Goal: Task Accomplishment & Management: Use online tool/utility

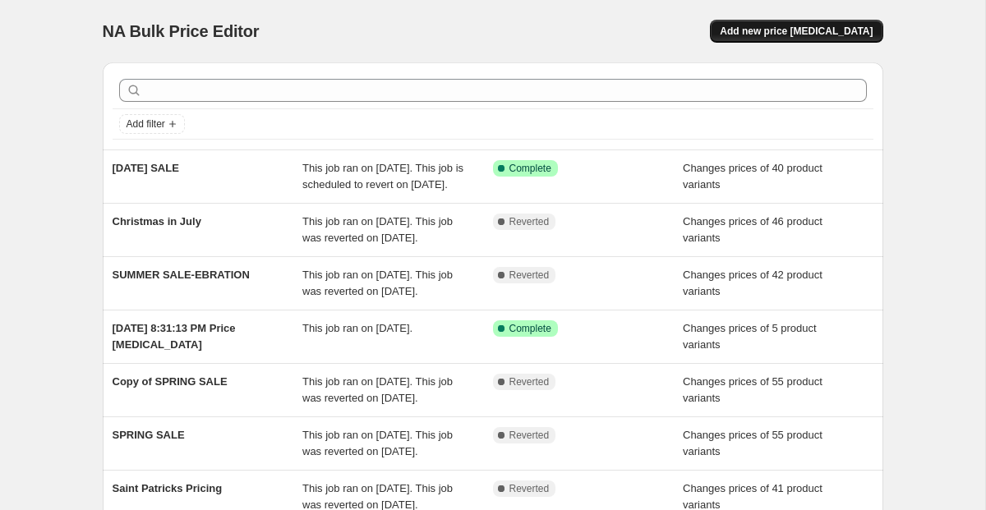
click at [797, 25] on span "Add new price [MEDICAL_DATA]" at bounding box center [795, 31] width 153 height 13
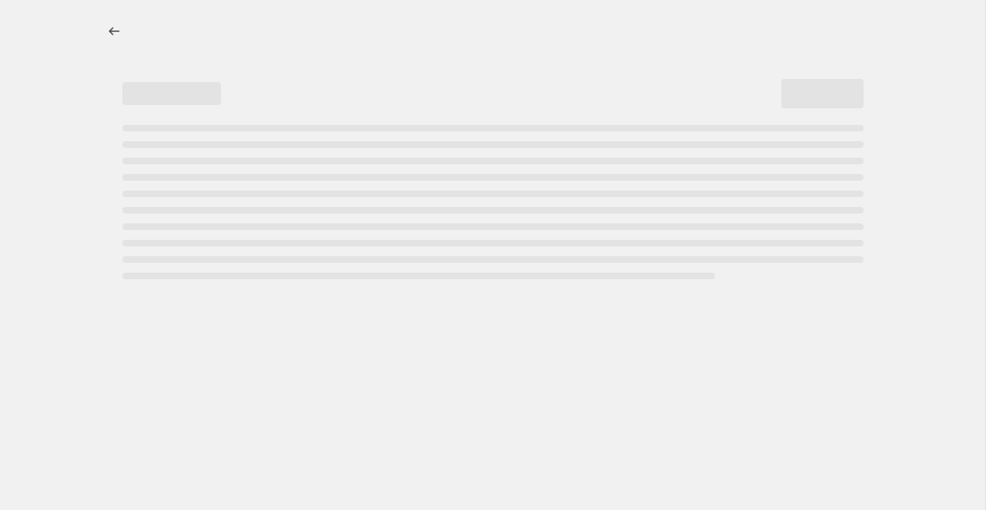
select select "percentage"
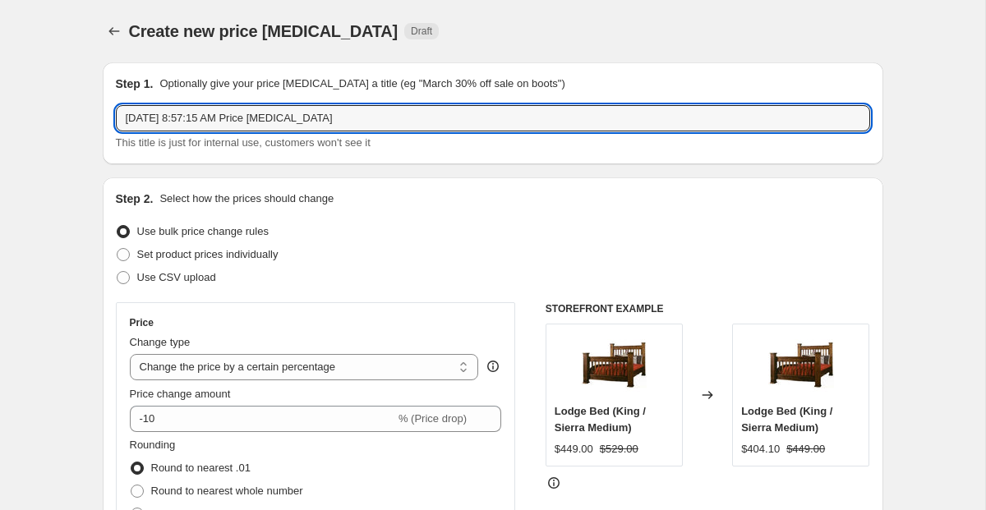
drag, startPoint x: 389, startPoint y: 126, endPoint x: -18, endPoint y: 101, distance: 408.1
click at [0, 101] on html "Home Settings Plans Skip to content Create new price change job. This page is r…" at bounding box center [493, 255] width 986 height 510
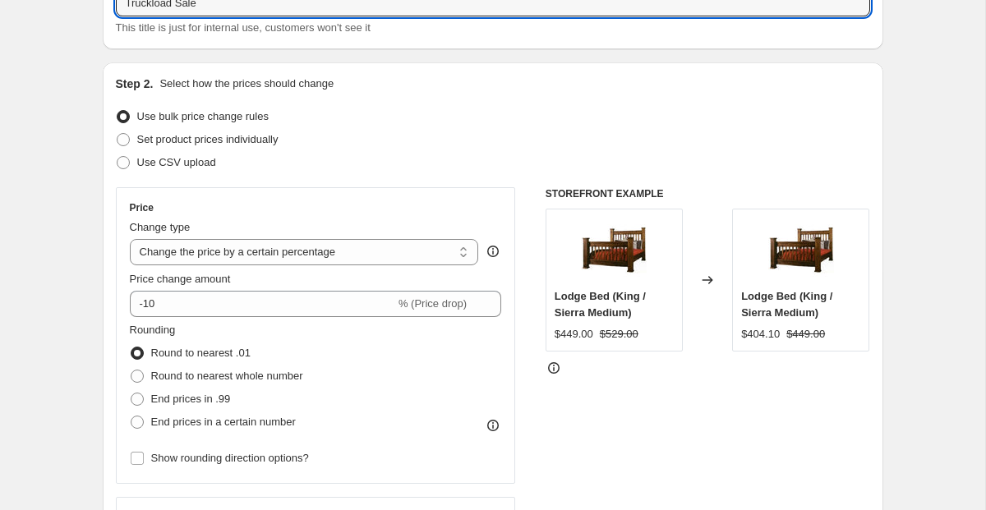
scroll to position [112, 0]
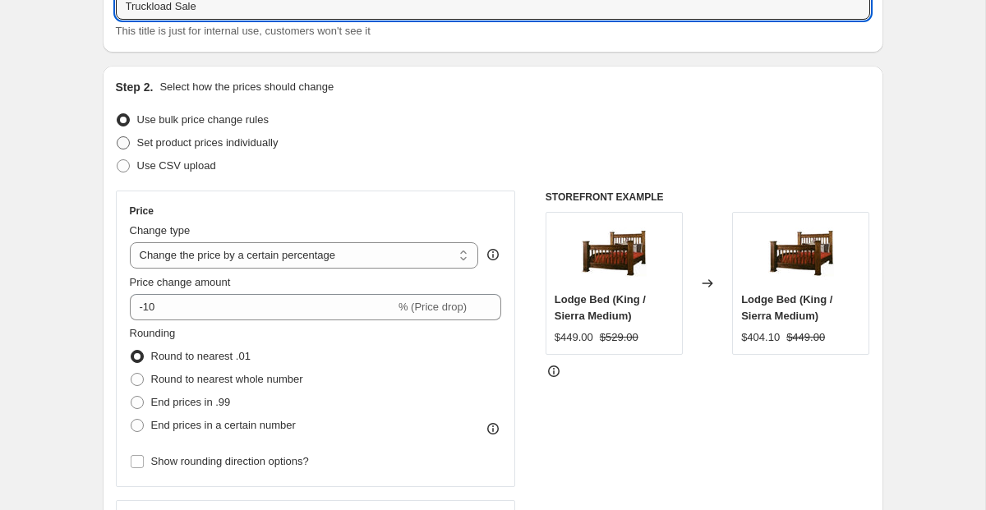
type input "Truckload Sale"
click at [249, 141] on span "Set product prices individually" at bounding box center [207, 142] width 141 height 12
click at [117, 137] on input "Set product prices individually" at bounding box center [117, 136] width 1 height 1
radio input "true"
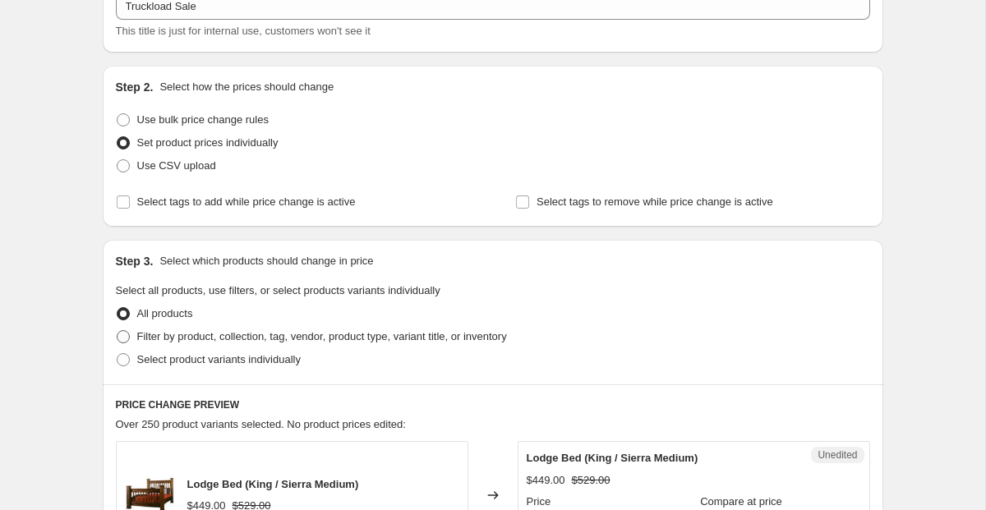
click at [276, 334] on span "Filter by product, collection, tag, vendor, product type, variant title, or inv…" at bounding box center [322, 336] width 370 height 12
click at [117, 331] on input "Filter by product, collection, tag, vendor, product type, variant title, or inv…" at bounding box center [117, 330] width 1 height 1
radio input "true"
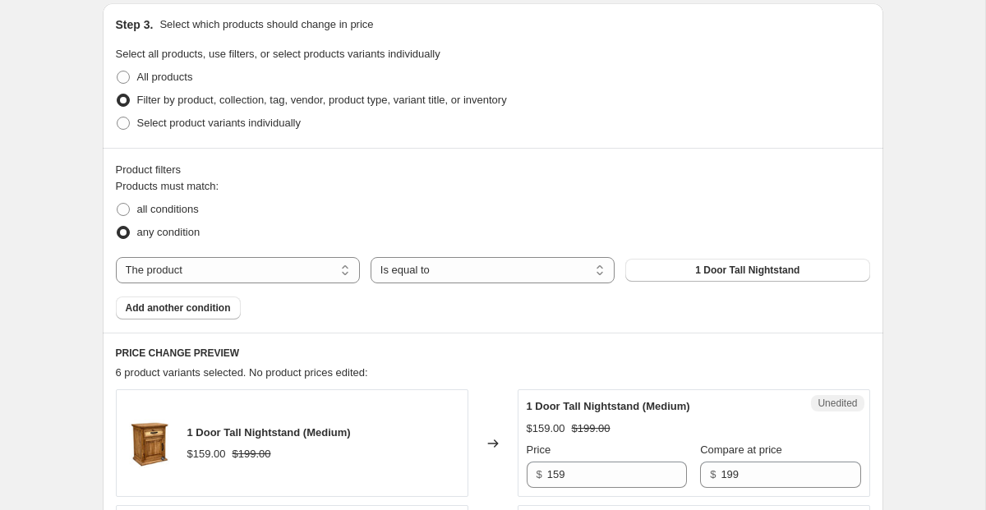
scroll to position [278, 0]
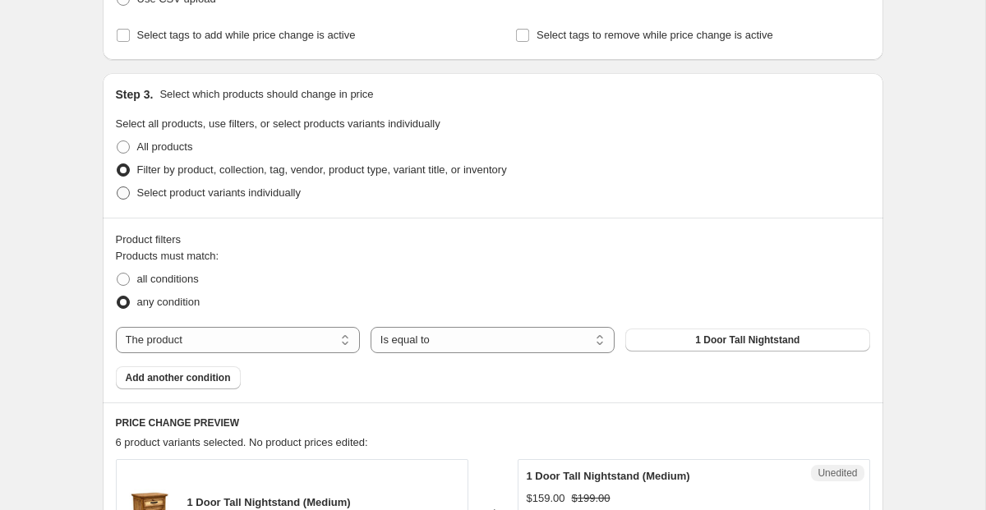
click at [252, 192] on span "Select product variants individually" at bounding box center [218, 192] width 163 height 12
click at [117, 187] on input "Select product variants individually" at bounding box center [117, 186] width 1 height 1
radio input "true"
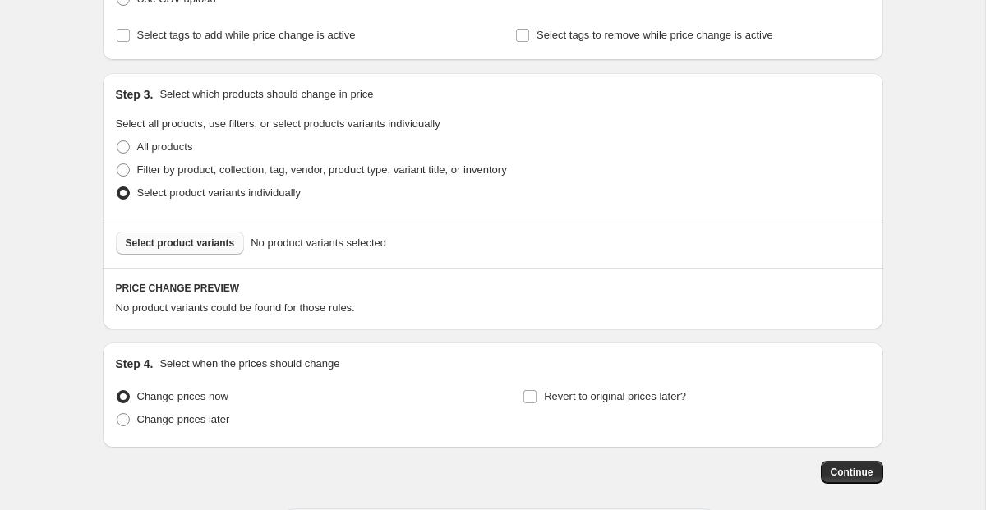
click at [216, 247] on span "Select product variants" at bounding box center [180, 243] width 109 height 13
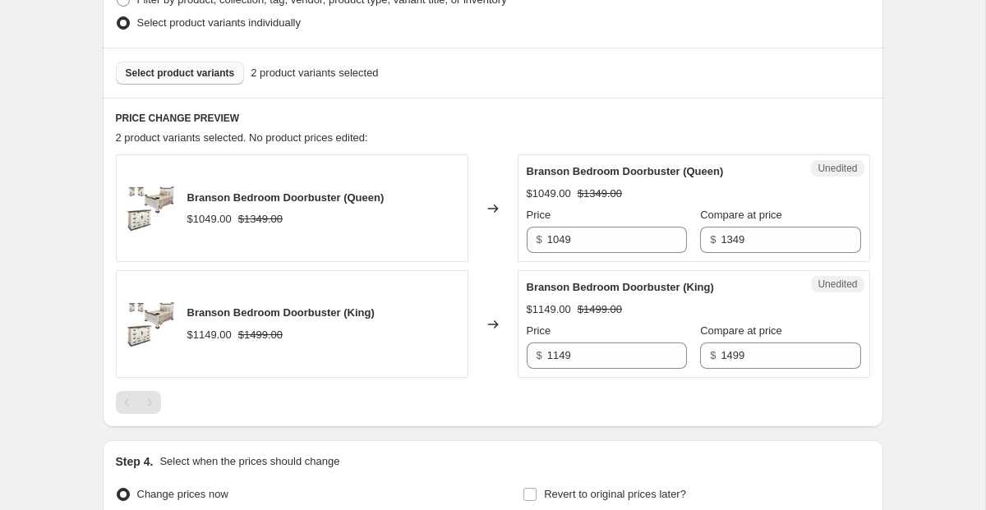
scroll to position [381, 0]
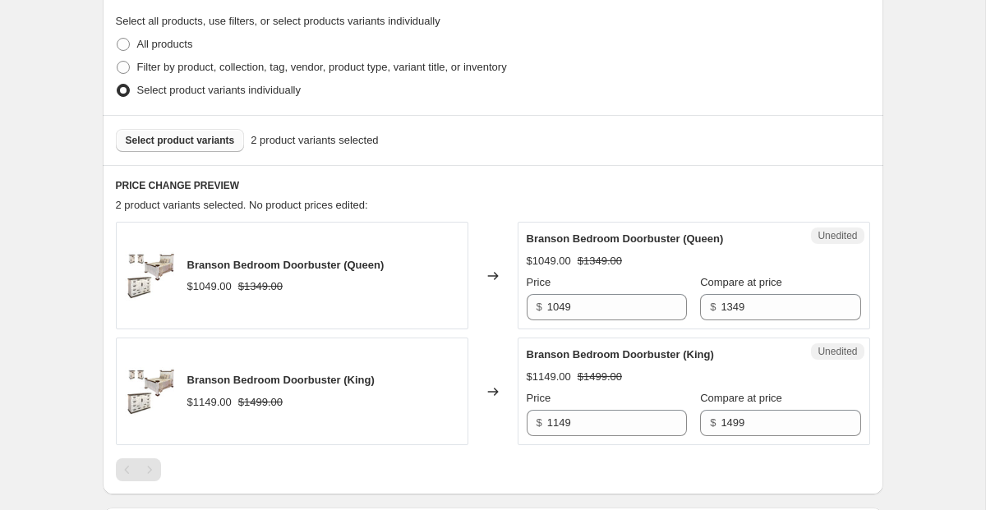
click at [175, 149] on button "Select product variants" at bounding box center [180, 140] width 129 height 23
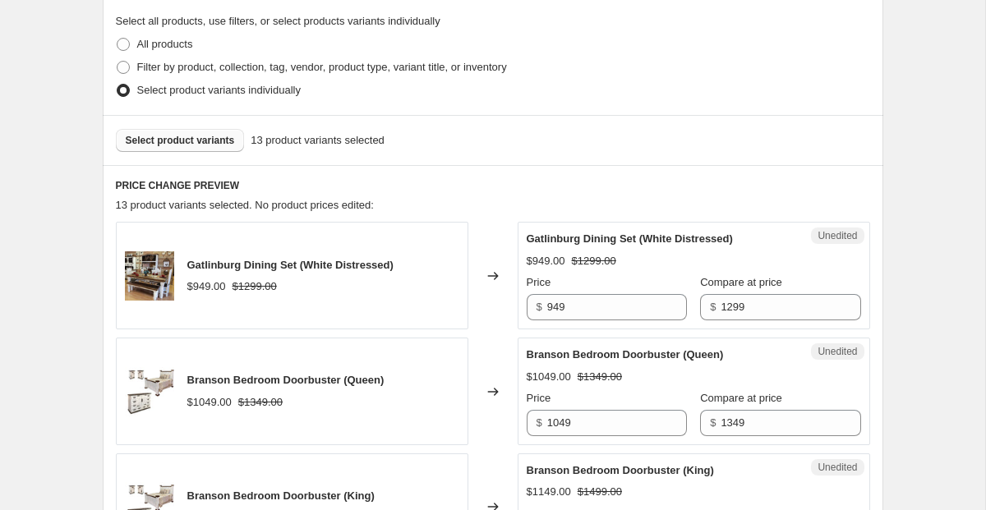
click at [170, 140] on span "Select product variants" at bounding box center [180, 140] width 109 height 13
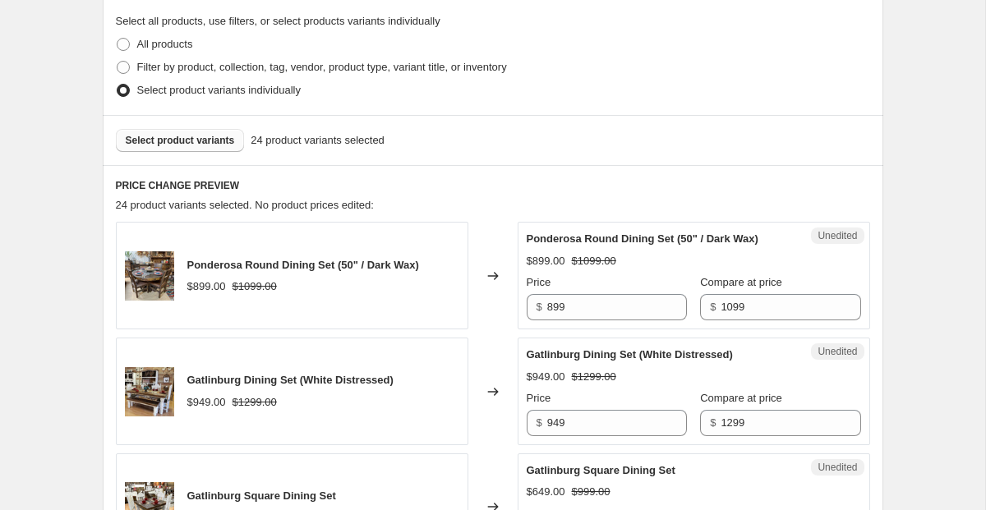
click at [182, 142] on span "Select product variants" at bounding box center [180, 140] width 109 height 13
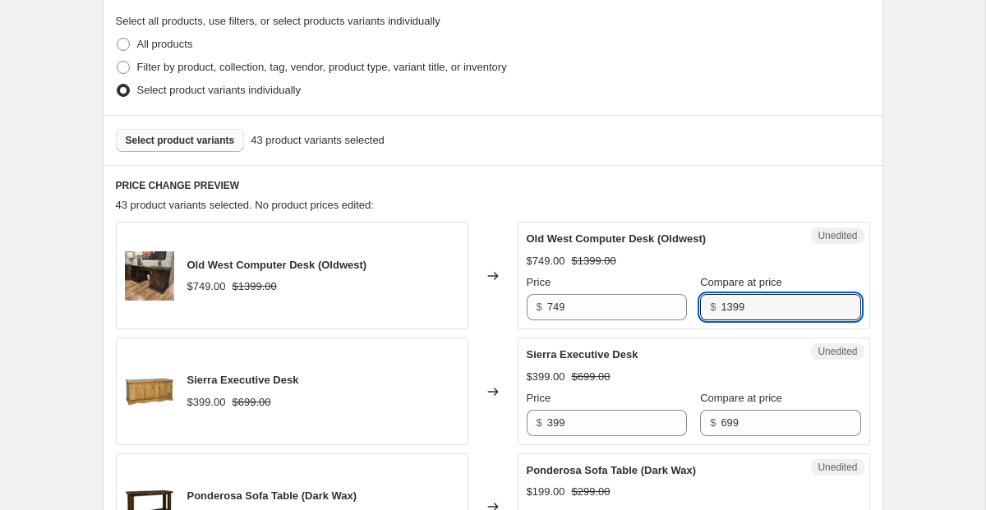
drag, startPoint x: 770, startPoint y: 306, endPoint x: 579, endPoint y: 285, distance: 192.5
click at [580, 286] on div "Price $ 749 Compare at price $ 1399" at bounding box center [693, 297] width 334 height 46
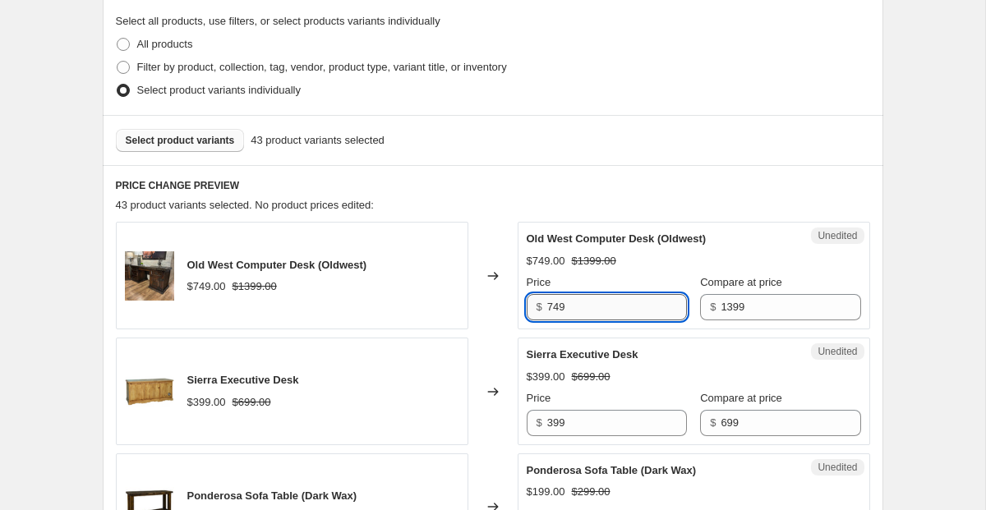
click at [581, 309] on input "749" at bounding box center [617, 307] width 140 height 26
drag, startPoint x: 581, startPoint y: 309, endPoint x: 431, endPoint y: 311, distance: 149.5
click at [431, 311] on div "Old West Computer Desk (Oldwest) $749.00 $1399.00 Changed to Unedited Old West …" at bounding box center [493, 276] width 754 height 108
type input "699"
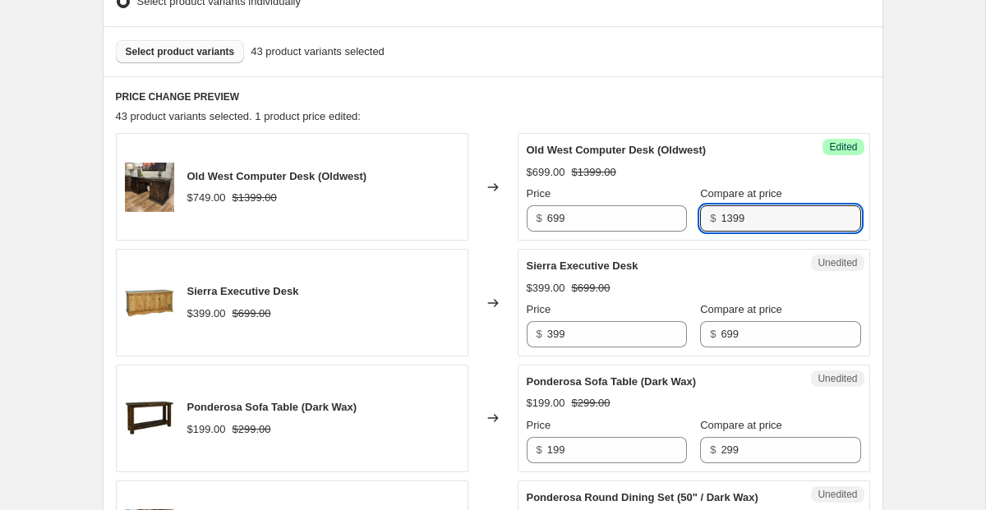
scroll to position [474, 0]
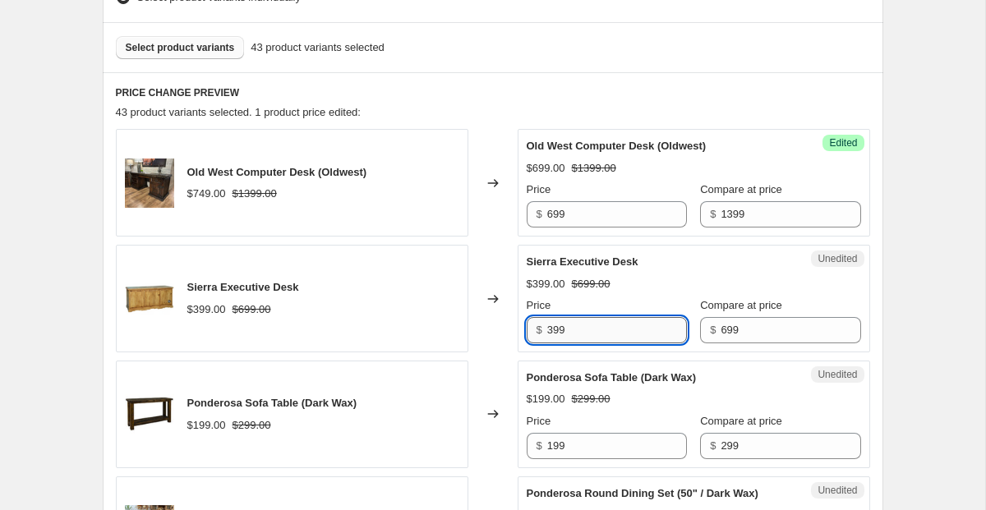
click at [628, 342] on input "399" at bounding box center [617, 330] width 140 height 26
type input "399"
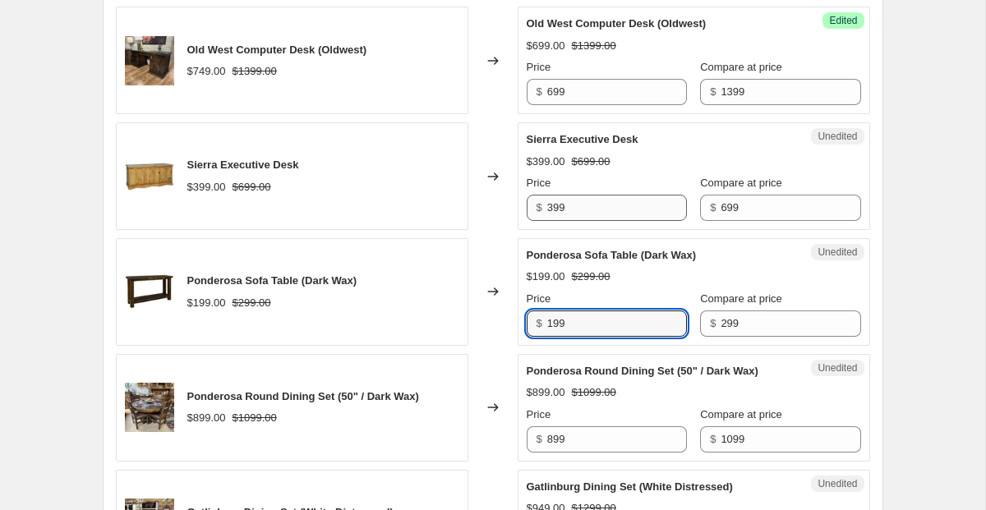
scroll to position [600, 0]
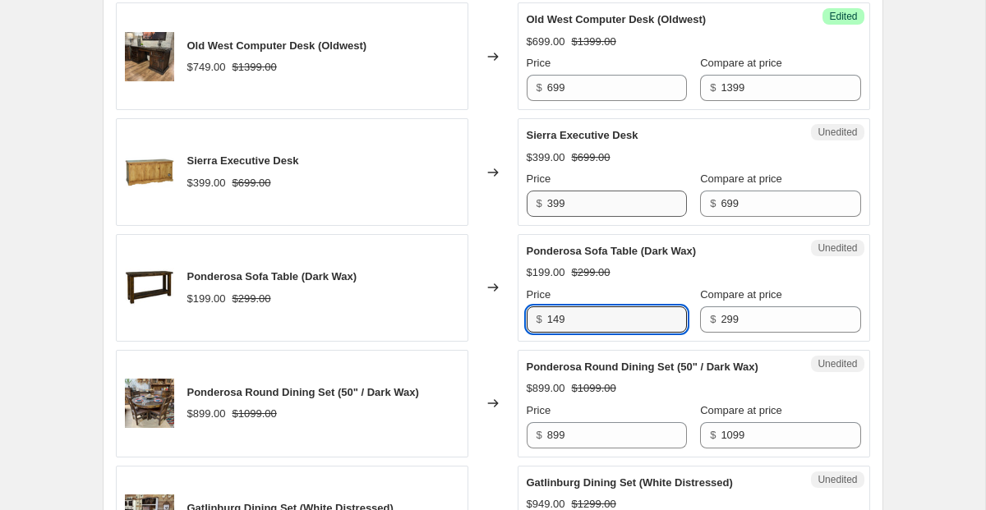
type input "149"
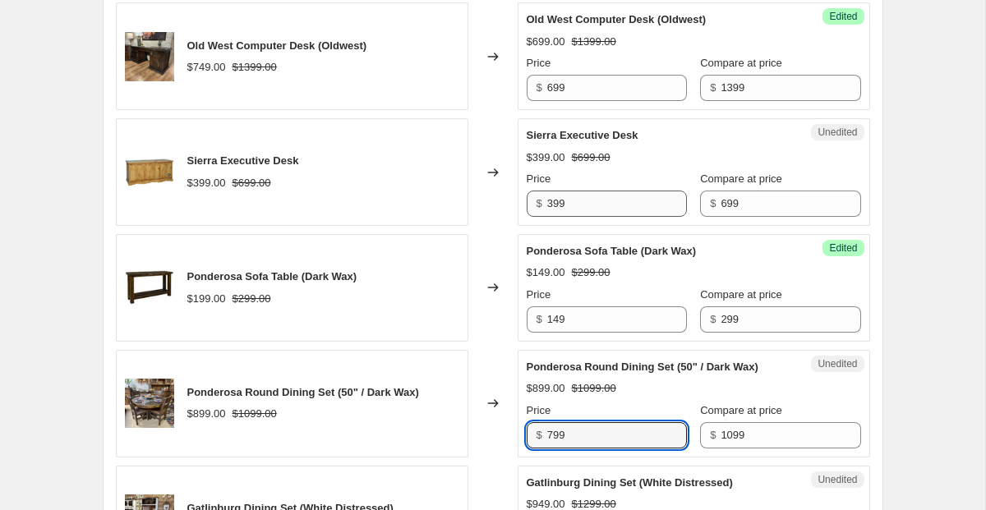
type input "799"
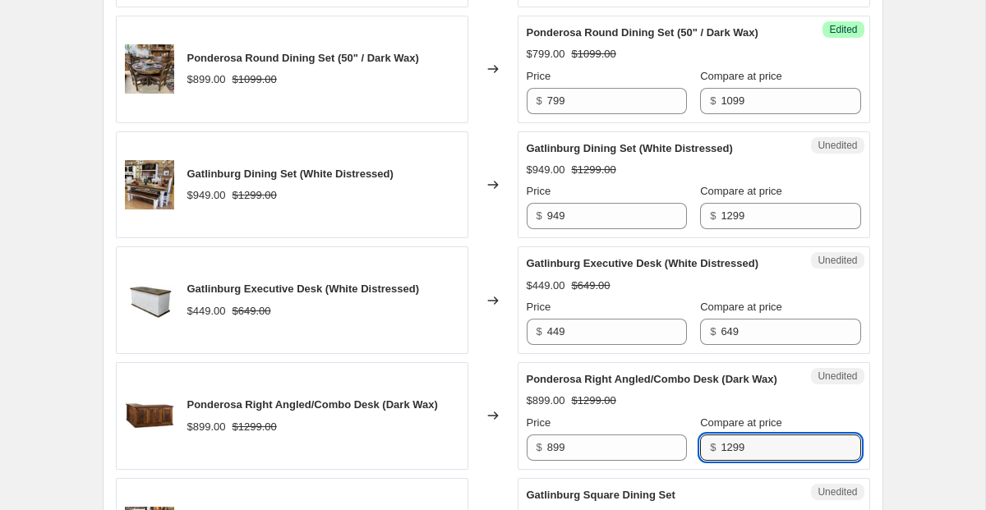
scroll to position [1292, 0]
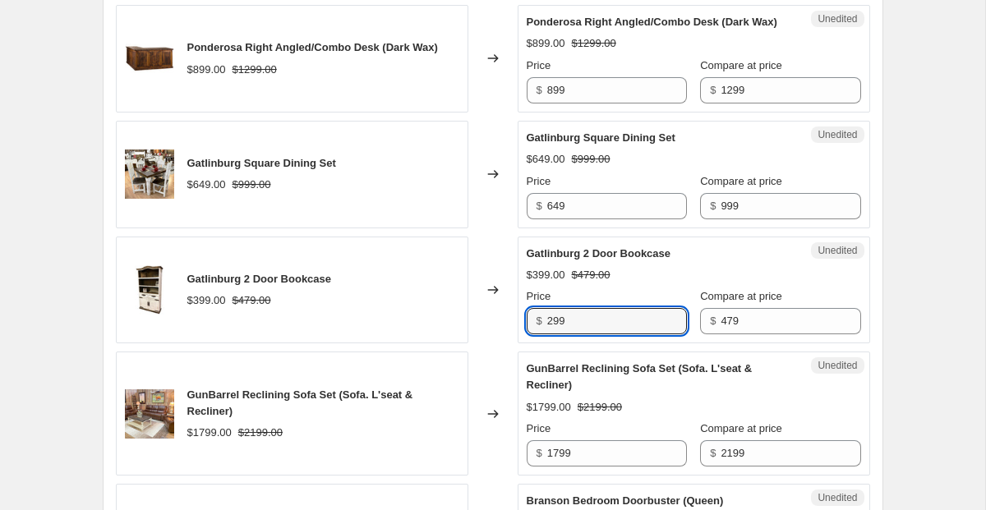
type input "299"
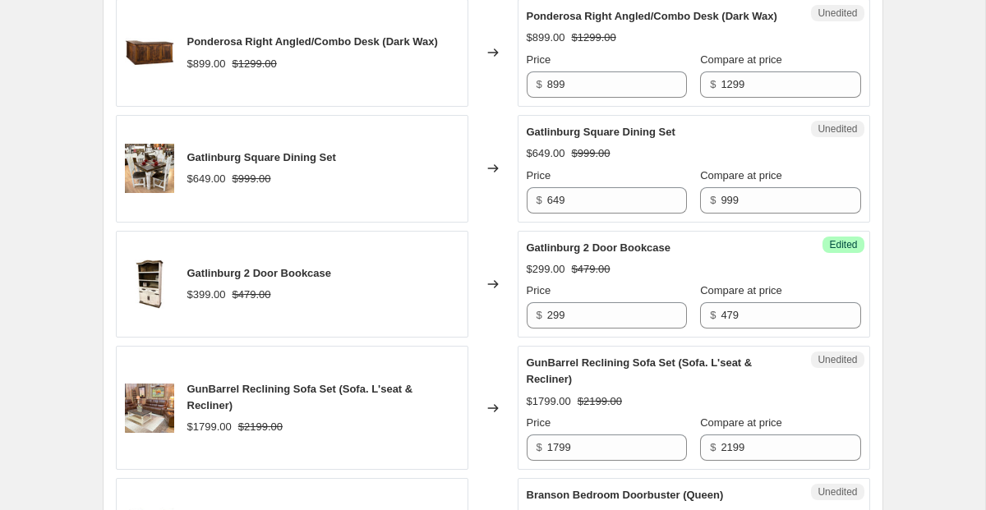
scroll to position [1655, 0]
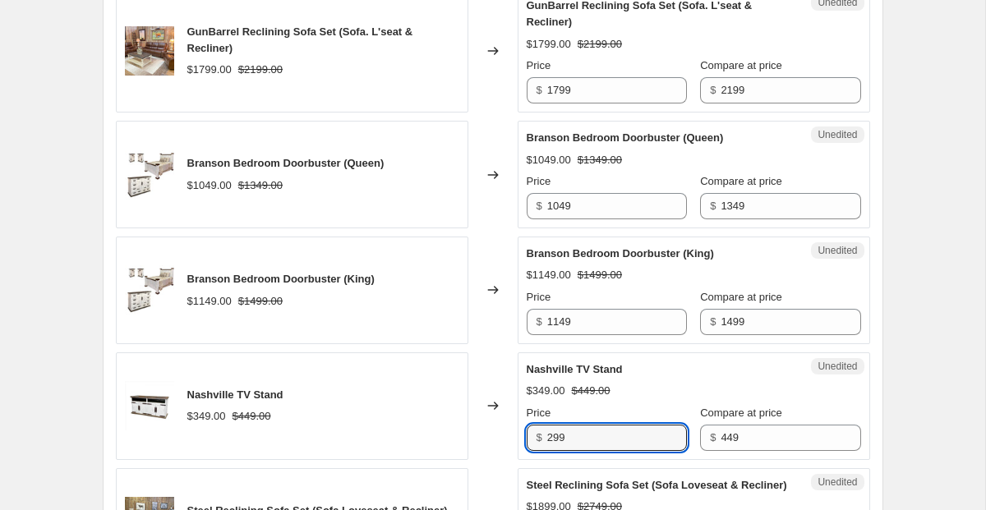
type input "299"
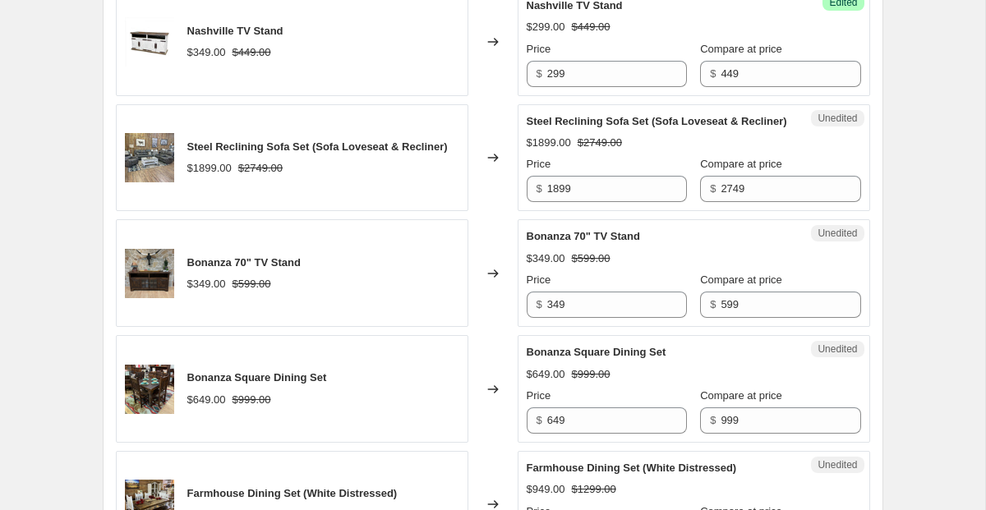
scroll to position [2365, 0]
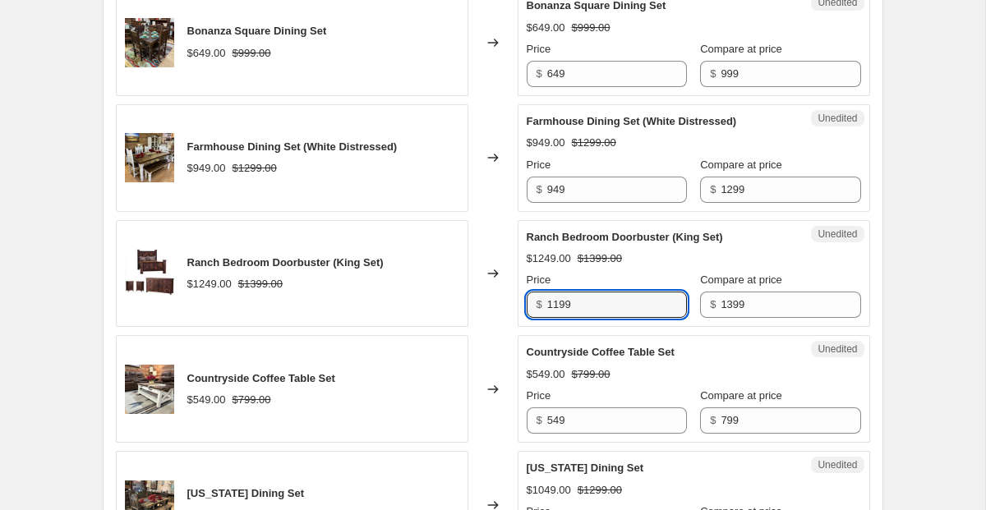
type input "1199"
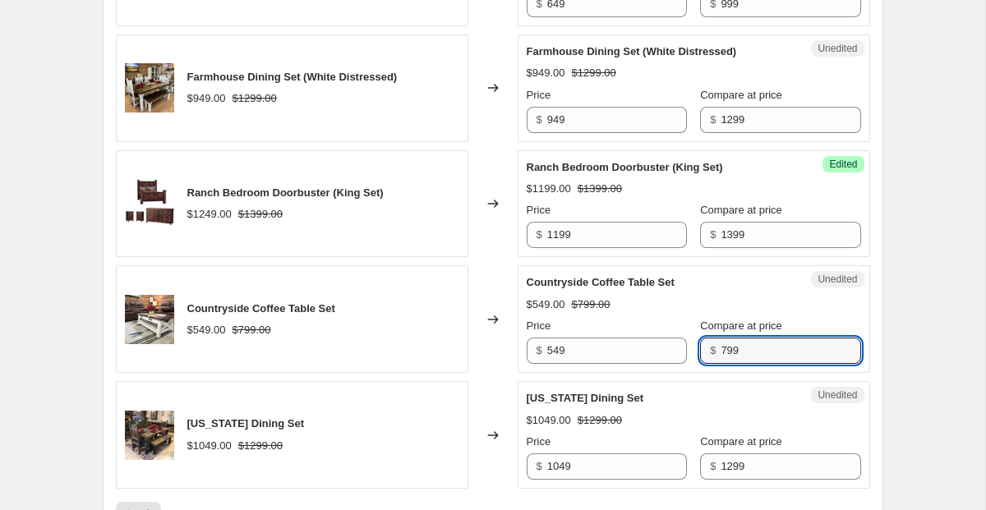
scroll to position [2445, 0]
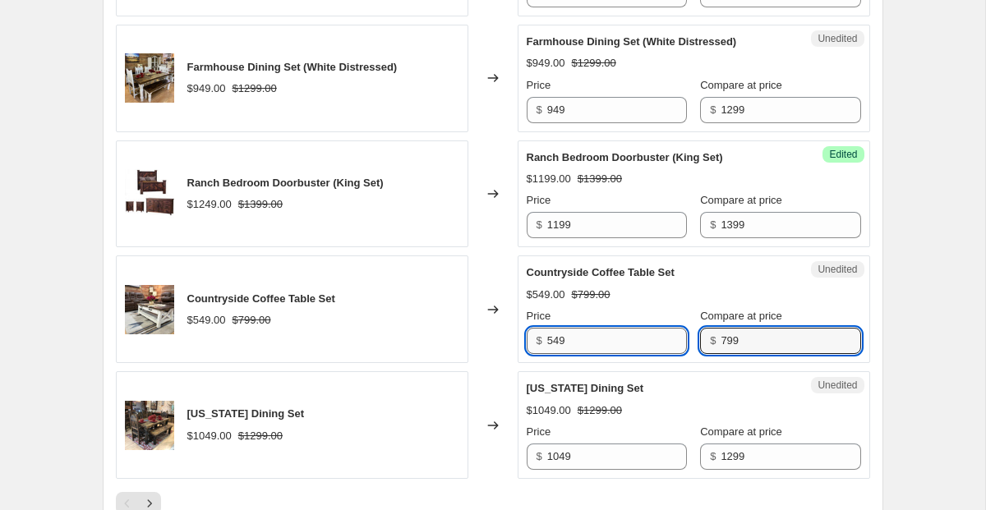
click at [578, 354] on input "549" at bounding box center [617, 341] width 140 height 26
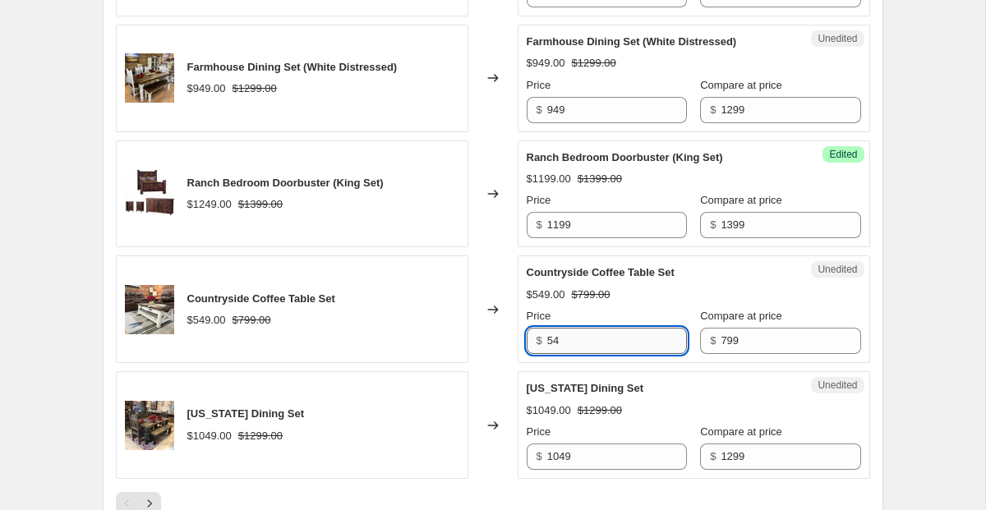
type input "5"
type input "499"
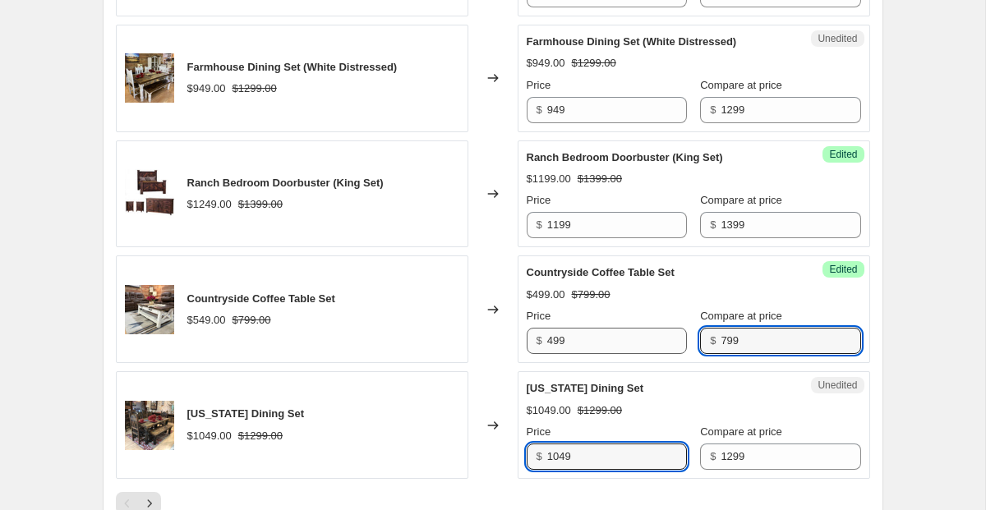
scroll to position [2470, 0]
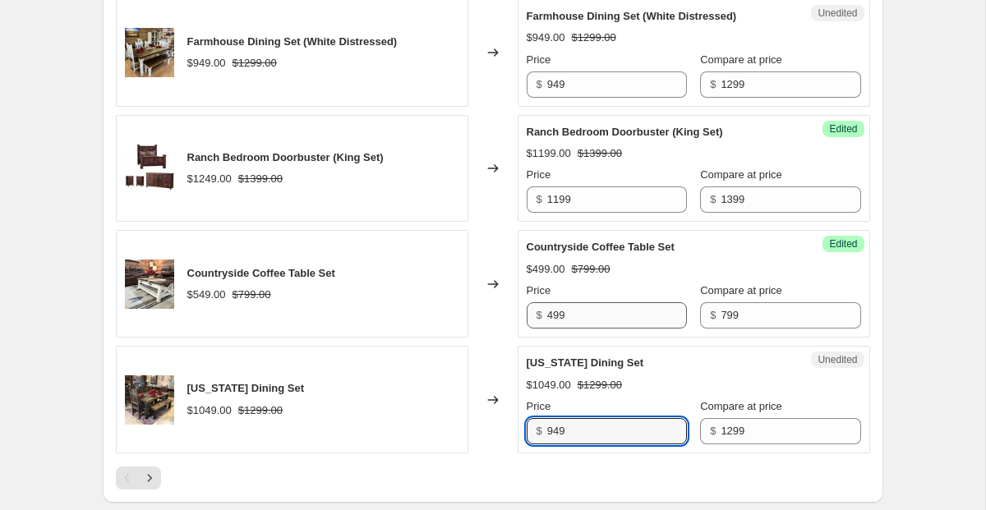
type input "949"
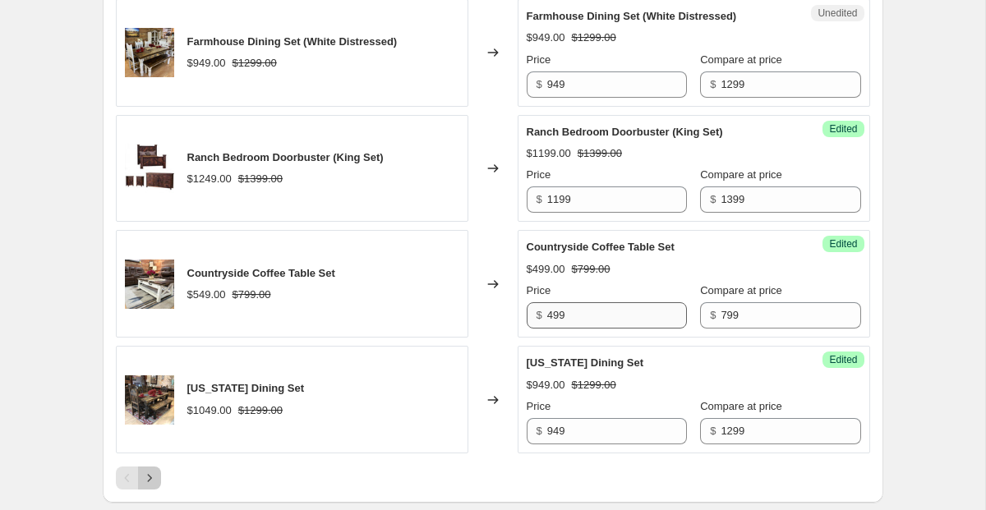
scroll to position [2759, 0]
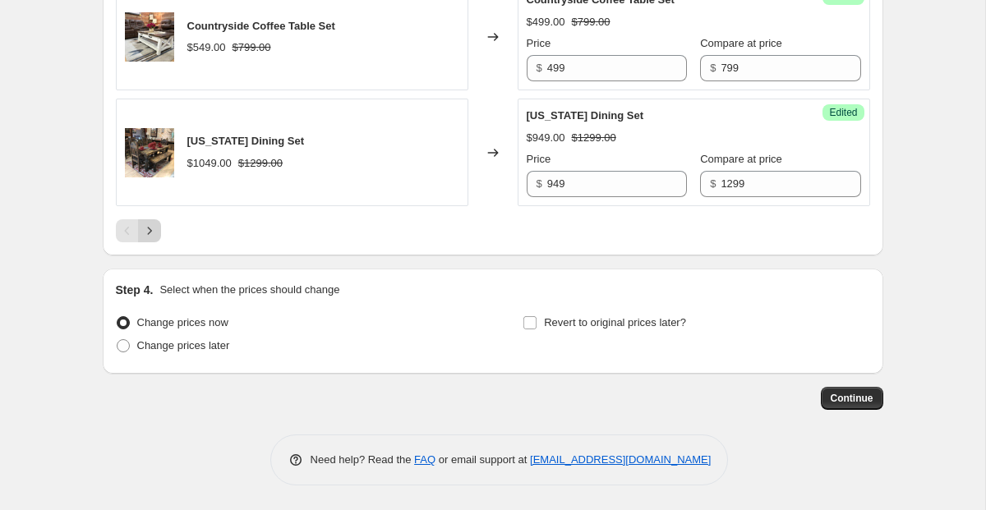
click at [152, 239] on icon "Next" at bounding box center [149, 231] width 16 height 16
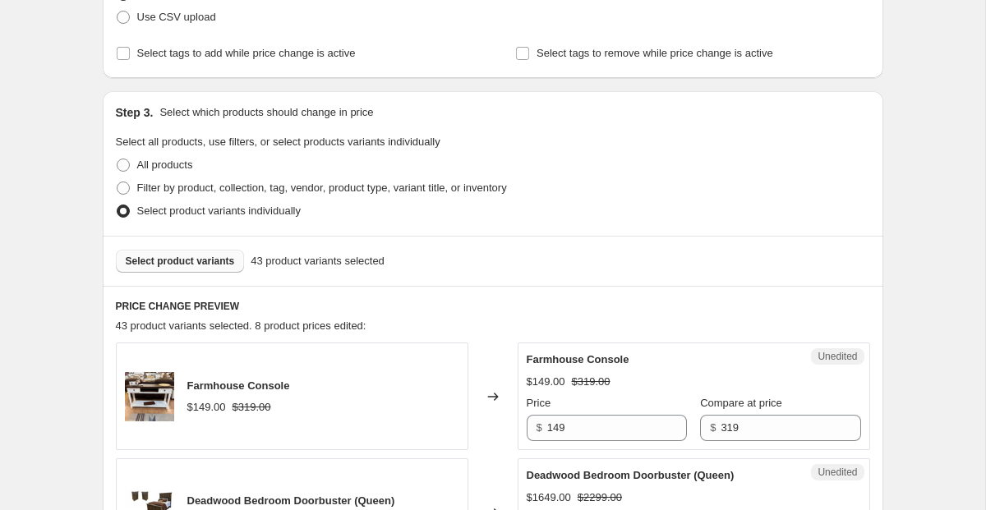
scroll to position [421, 0]
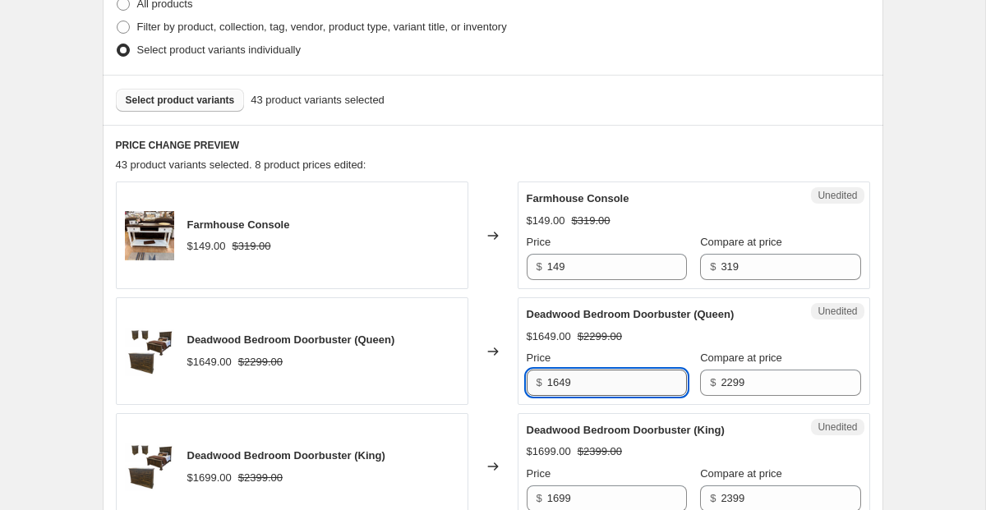
click at [603, 375] on input "1649" at bounding box center [617, 383] width 140 height 26
drag, startPoint x: 603, startPoint y: 375, endPoint x: 513, endPoint y: 379, distance: 89.6
click at [513, 379] on div "Deadwood Bedroom Doorbuster (Queen) $1649.00 $2299.00 Changed to Unedited Deadw…" at bounding box center [493, 351] width 754 height 108
type input "1499"
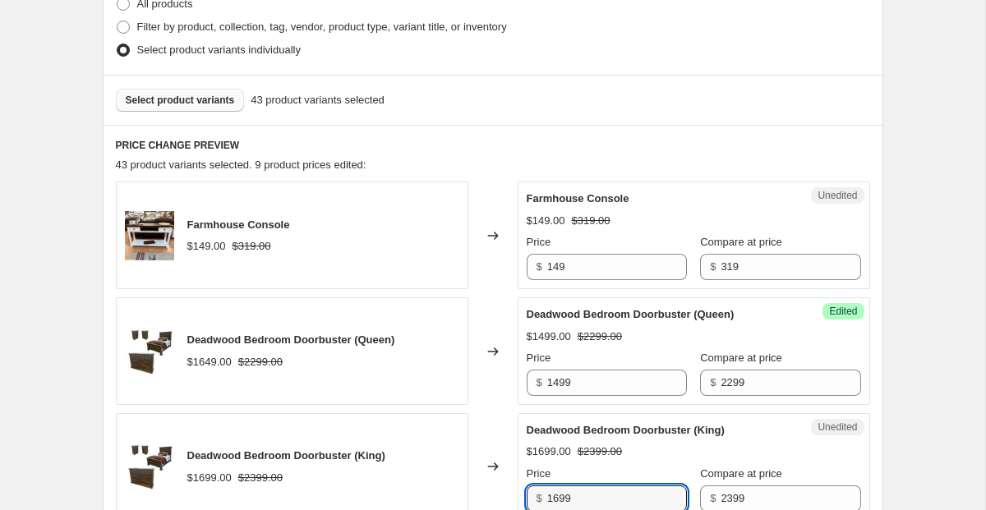
scroll to position [423, 0]
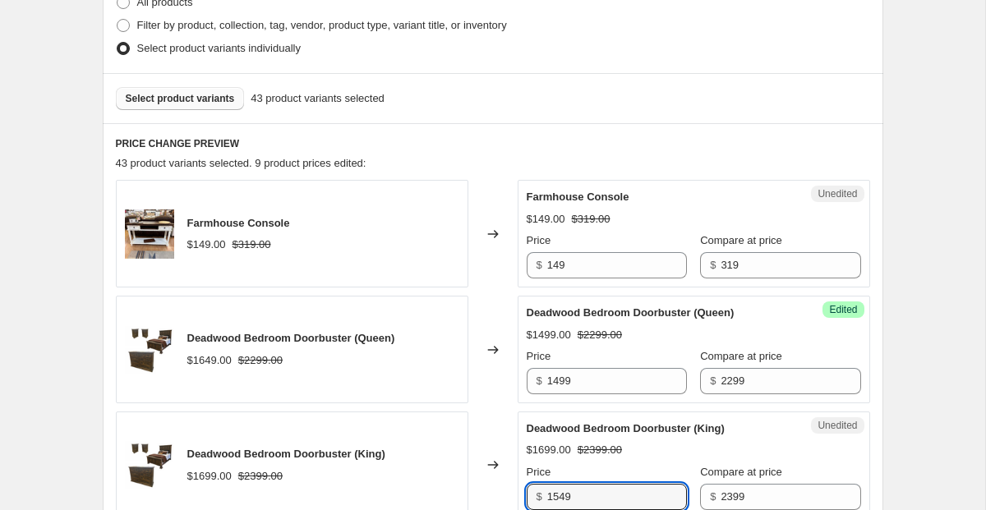
type input "1549"
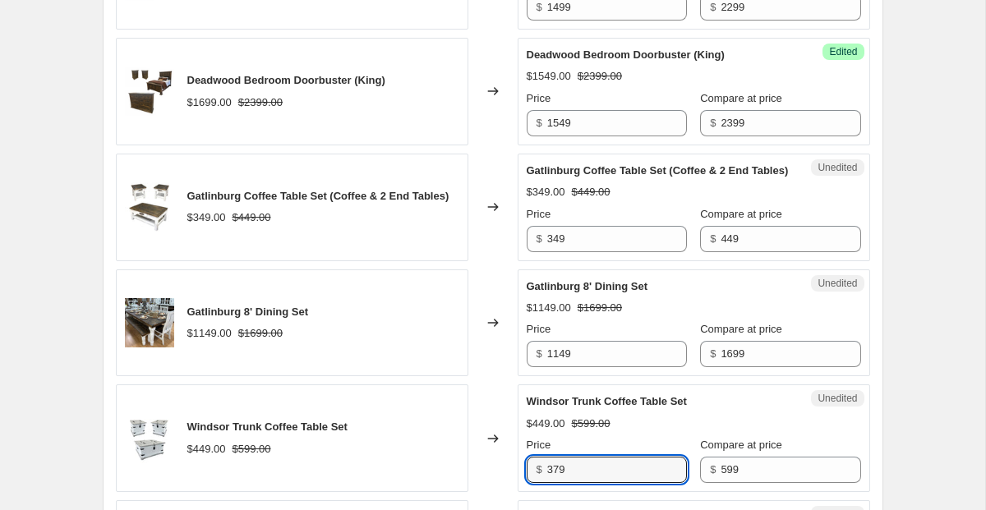
type input "379"
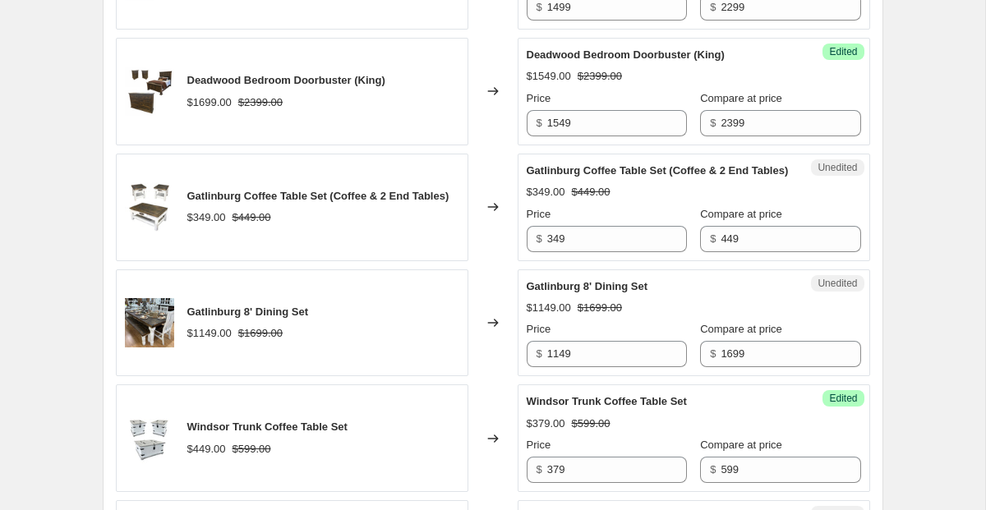
scroll to position [1143, 0]
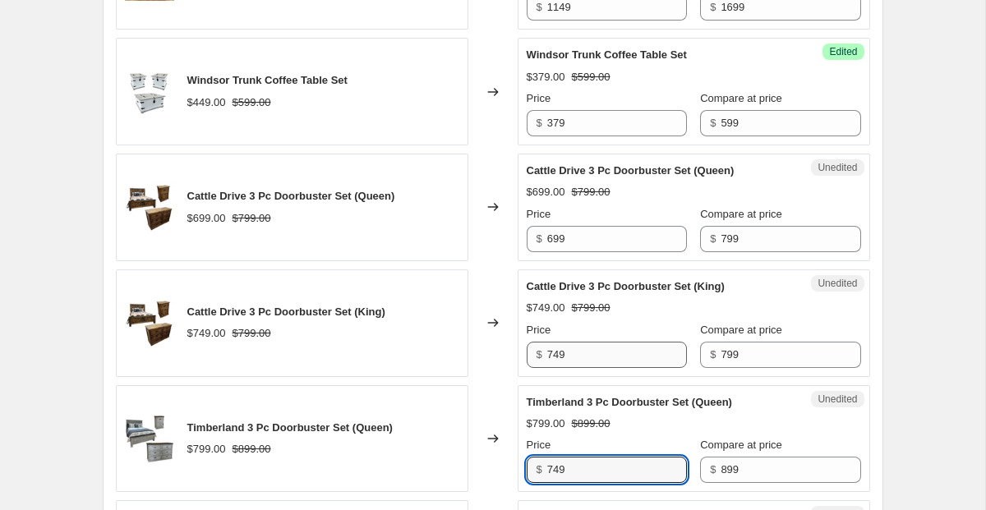
type input "749"
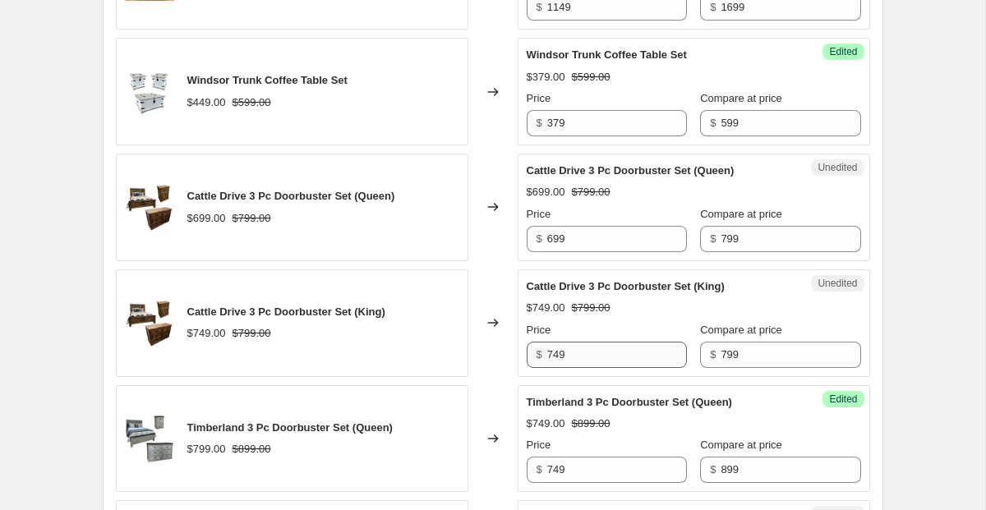
scroll to position [1491, 0]
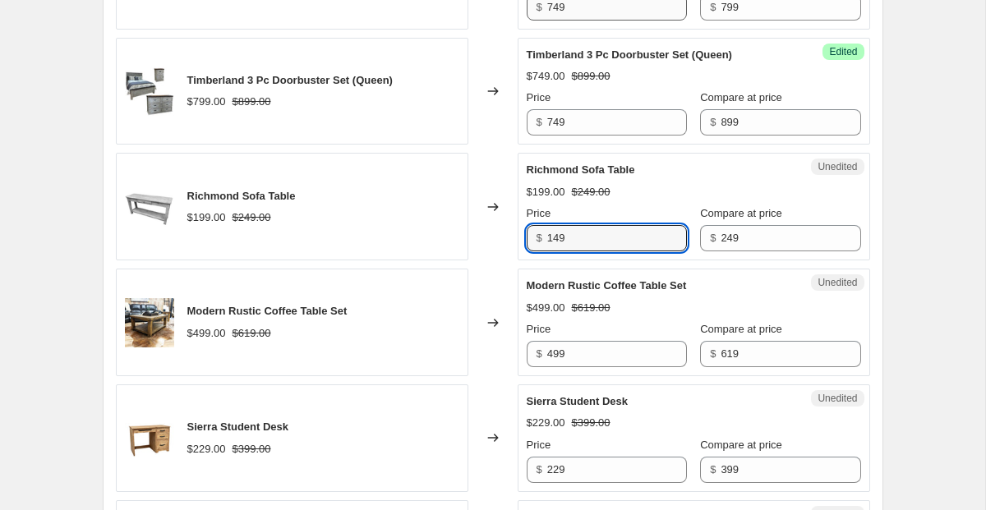
type input "149"
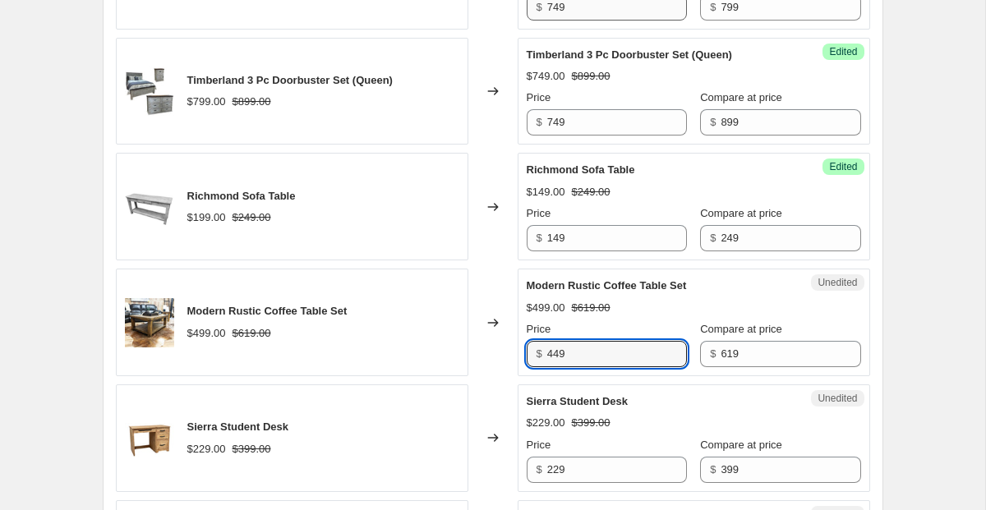
type input "449"
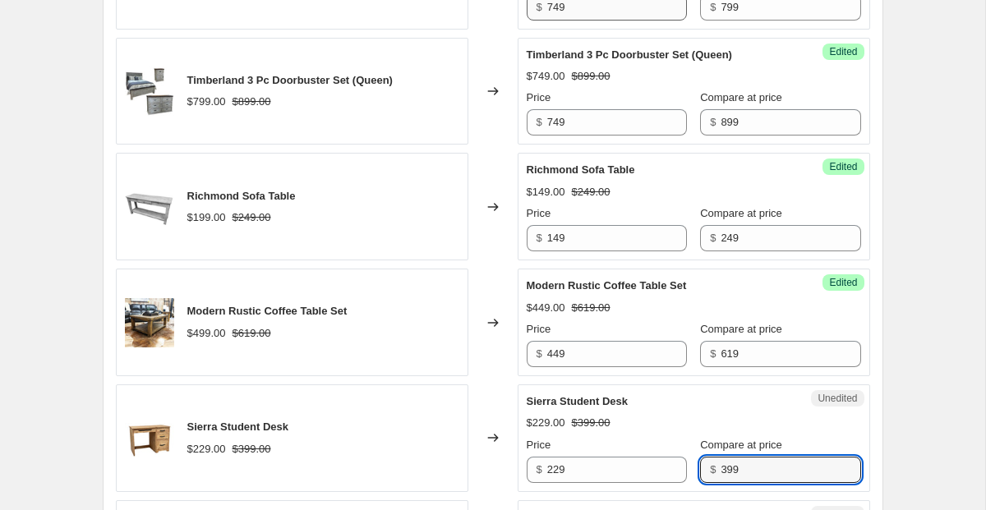
scroll to position [1837, 0]
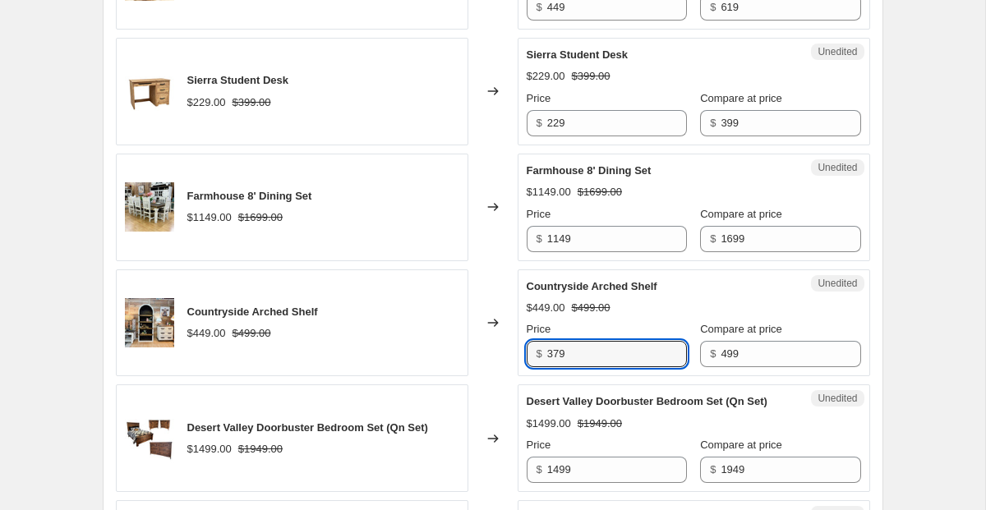
type input "379"
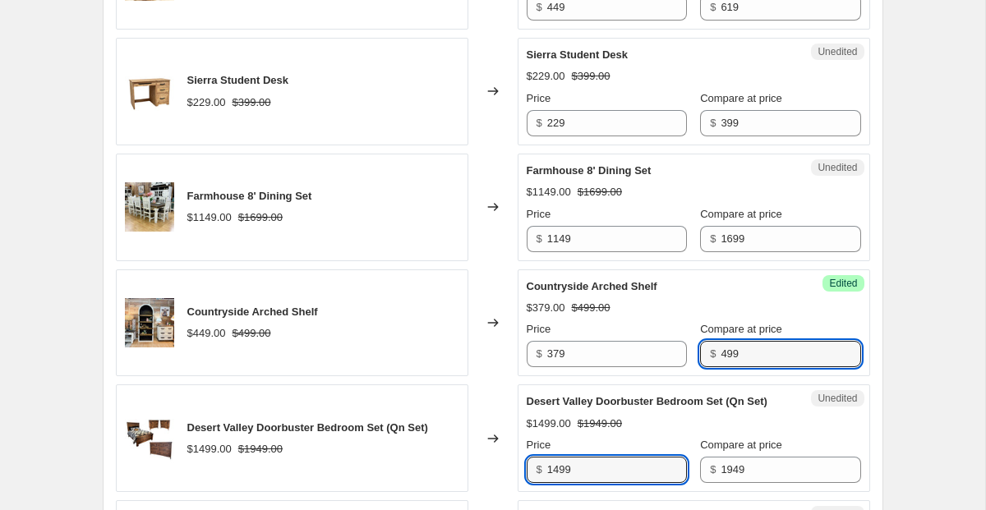
scroll to position [1843, 0]
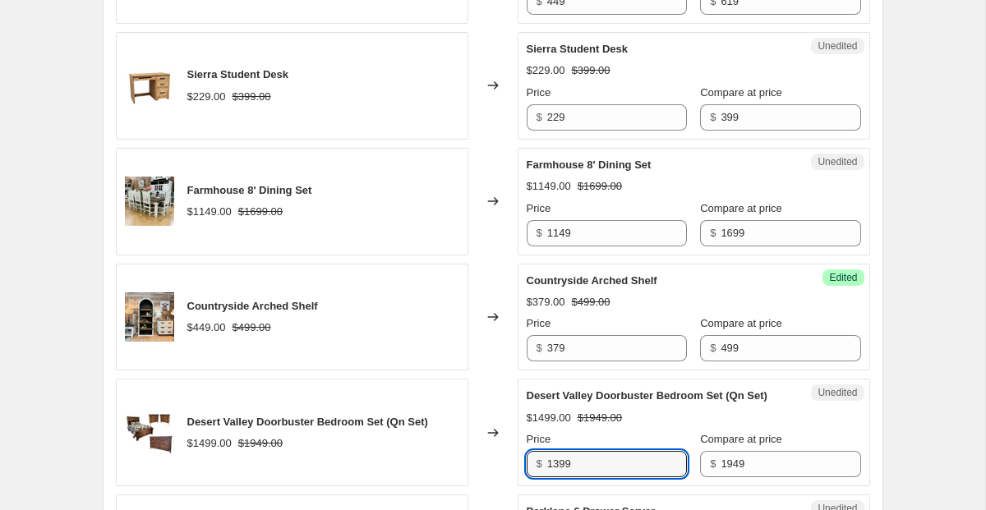
type input "1399"
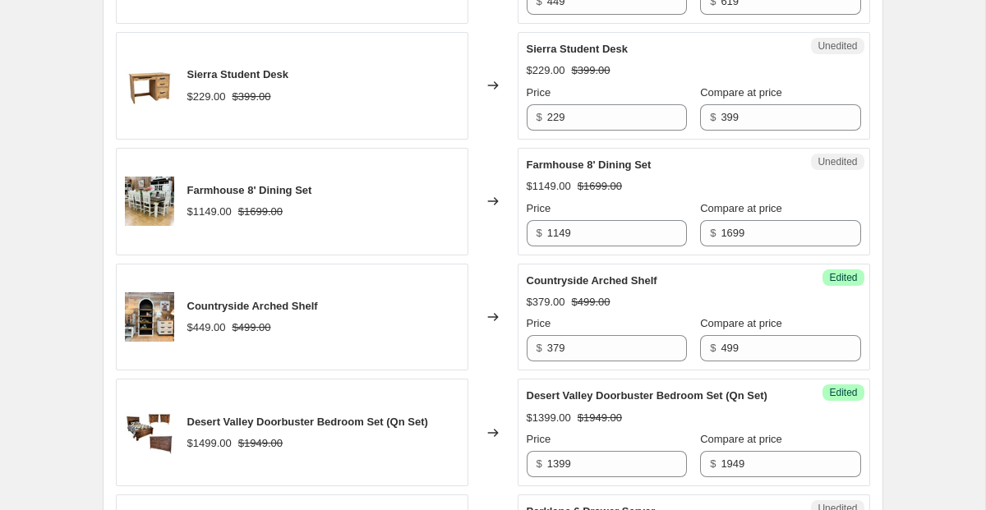
scroll to position [2200, 0]
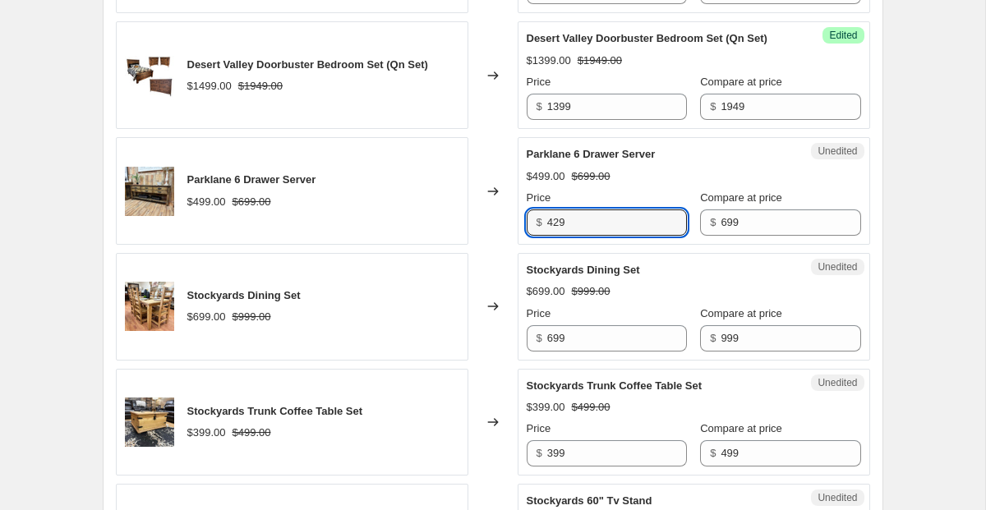
type input "429"
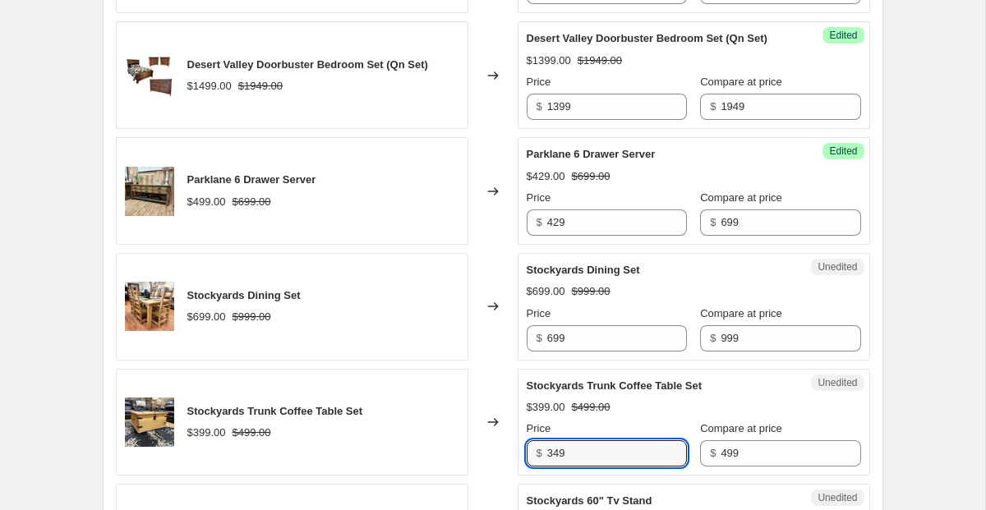
type input "349"
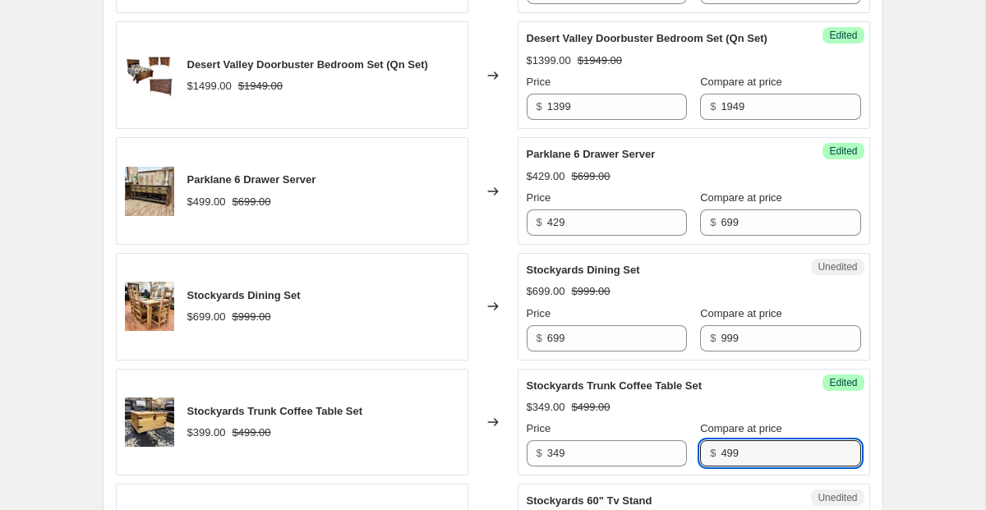
scroll to position [2548, 0]
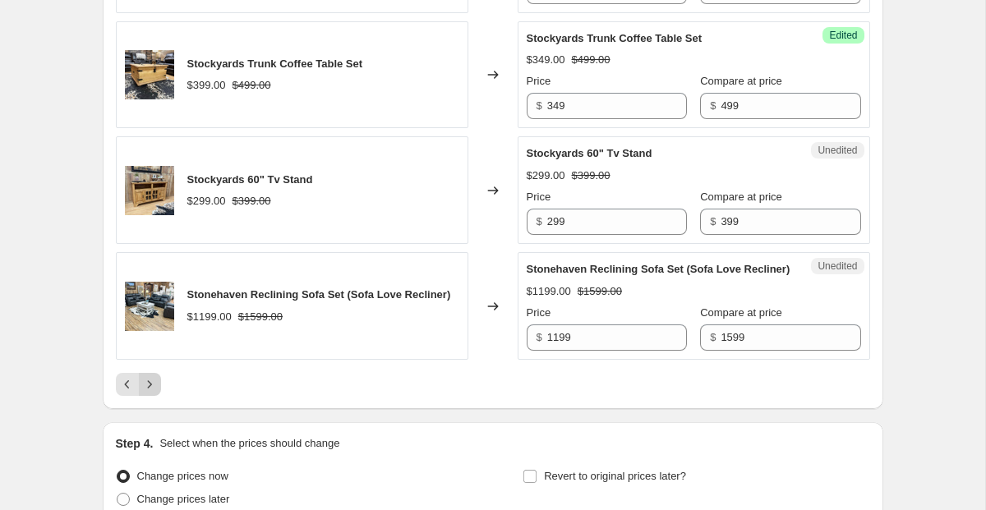
click at [152, 393] on icon "Next" at bounding box center [149, 384] width 16 height 16
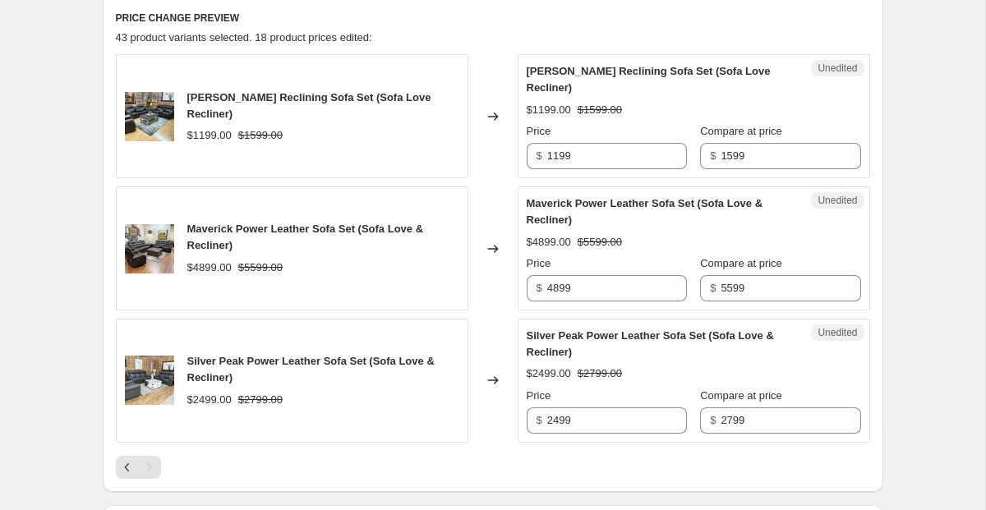
scroll to position [551, 0]
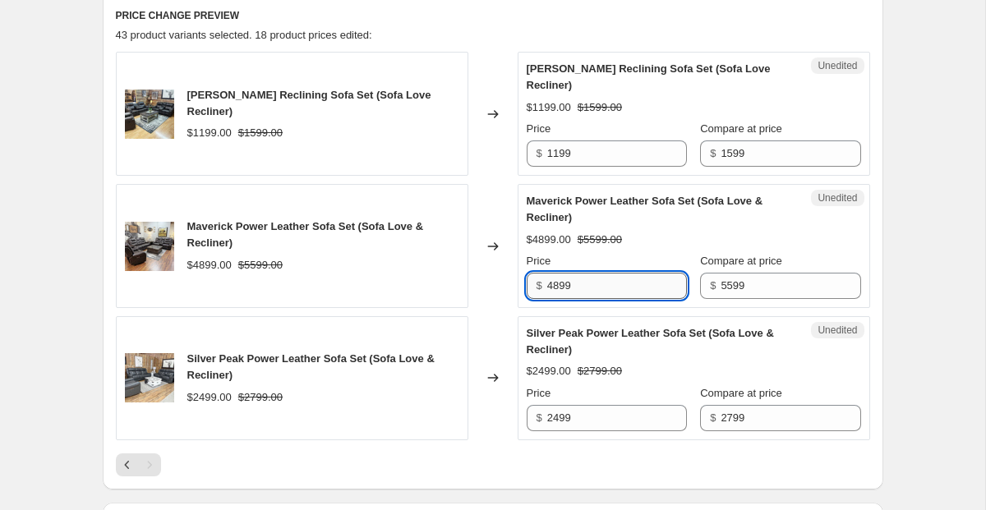
click at [560, 290] on input "4899" at bounding box center [617, 286] width 140 height 26
type input "4399"
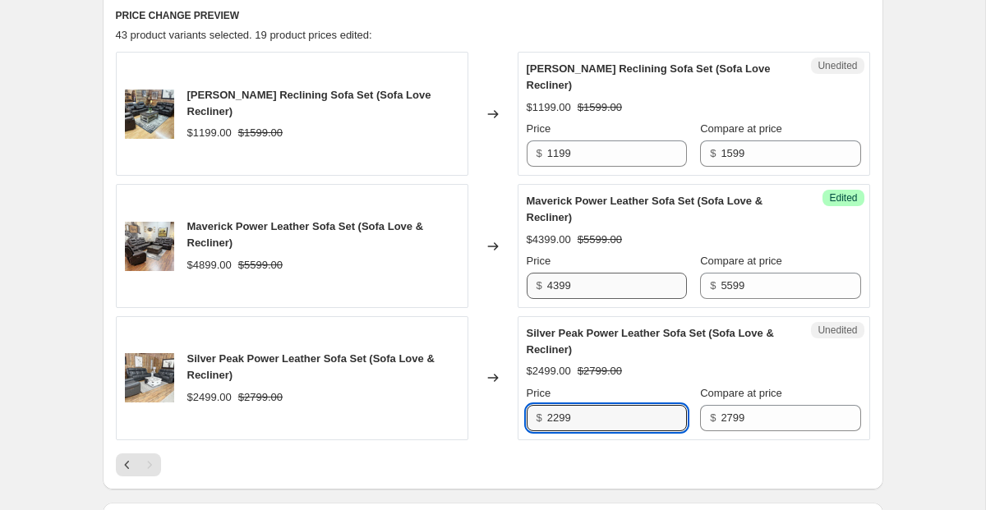
type input "2299"
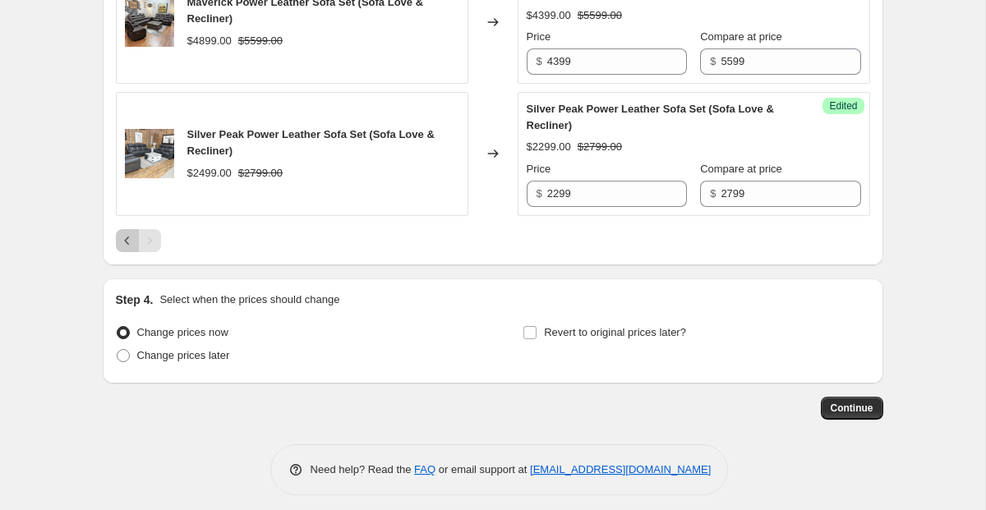
scroll to position [785, 0]
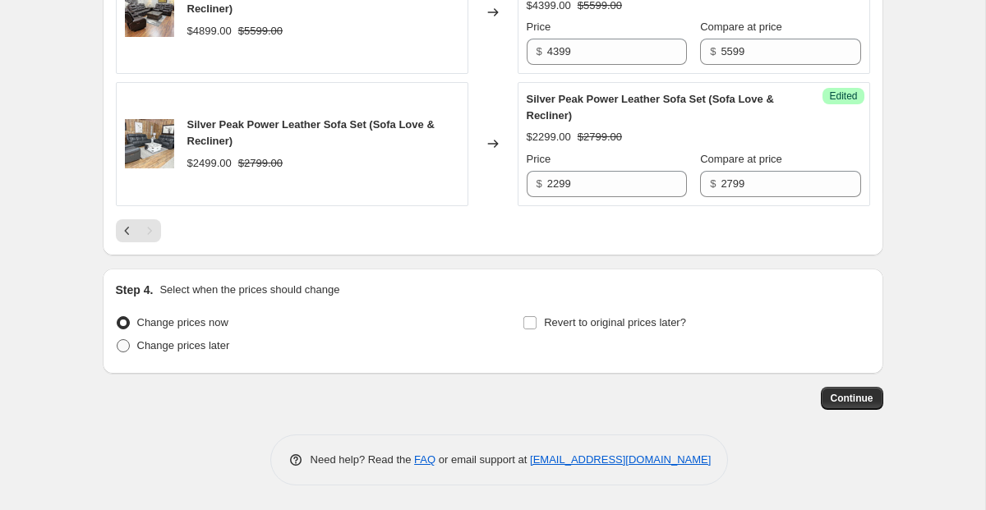
click at [168, 345] on span "Change prices later" at bounding box center [183, 345] width 93 height 12
click at [117, 340] on input "Change prices later" at bounding box center [117, 339] width 1 height 1
radio input "true"
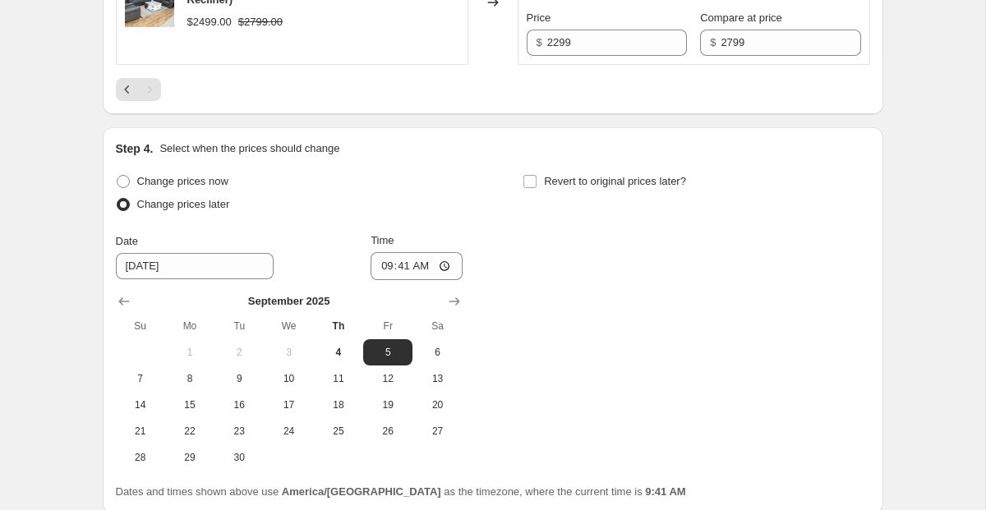
scroll to position [933, 0]
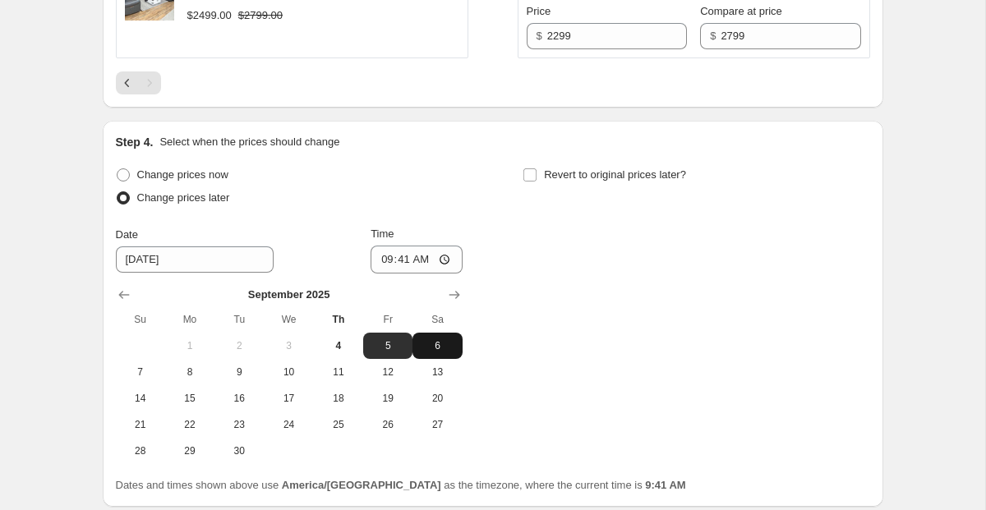
click at [425, 340] on span "6" at bounding box center [437, 345] width 36 height 13
type input "9/6/2025"
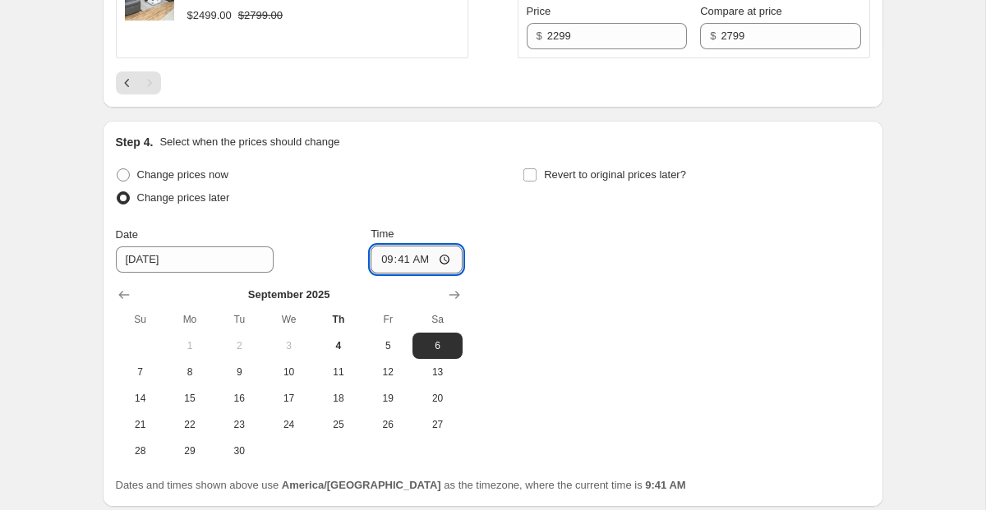
click at [443, 261] on input "09:41" at bounding box center [416, 260] width 92 height 28
type input "20:30"
click at [534, 319] on div "Change prices now Change prices later Date 9/6/2025 Time 20:30 September 2025 S…" at bounding box center [493, 313] width 754 height 301
click at [553, 173] on span "Revert to original prices later?" at bounding box center [615, 174] width 142 height 12
click at [536, 173] on input "Revert to original prices later?" at bounding box center [529, 174] width 13 height 13
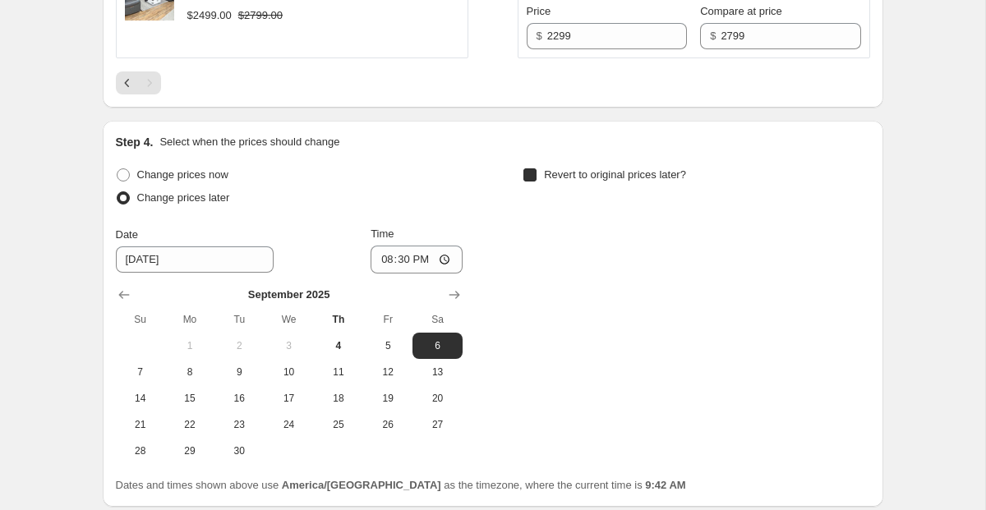
checkbox input "true"
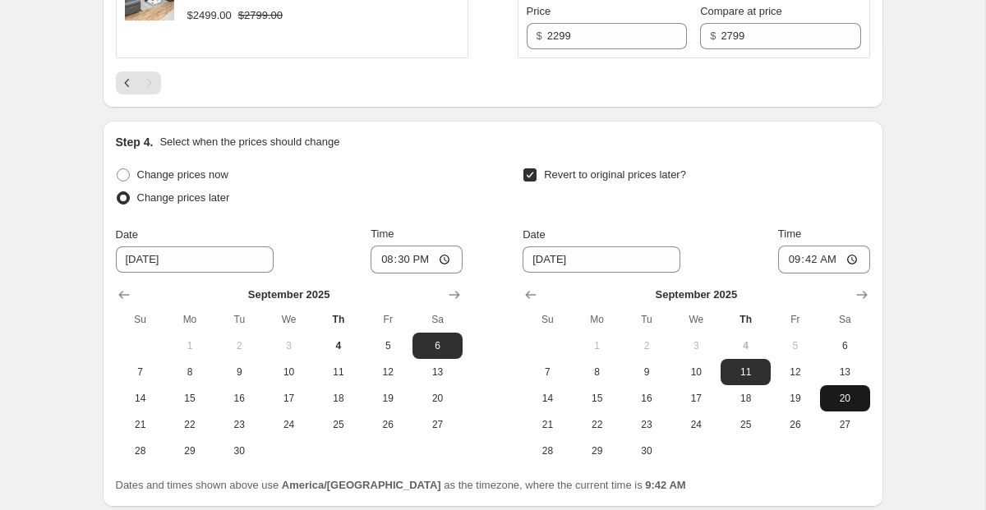
click at [846, 402] on span "20" at bounding box center [844, 398] width 36 height 13
type input "9/20/2025"
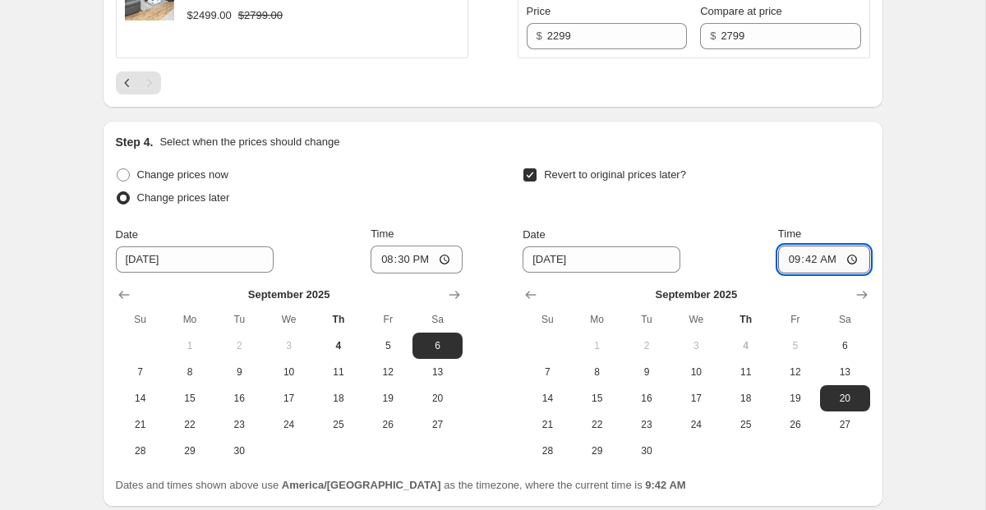
click at [863, 264] on input "09:42" at bounding box center [824, 260] width 92 height 28
click at [852, 258] on input "09:42" at bounding box center [824, 260] width 92 height 28
type input "20:30"
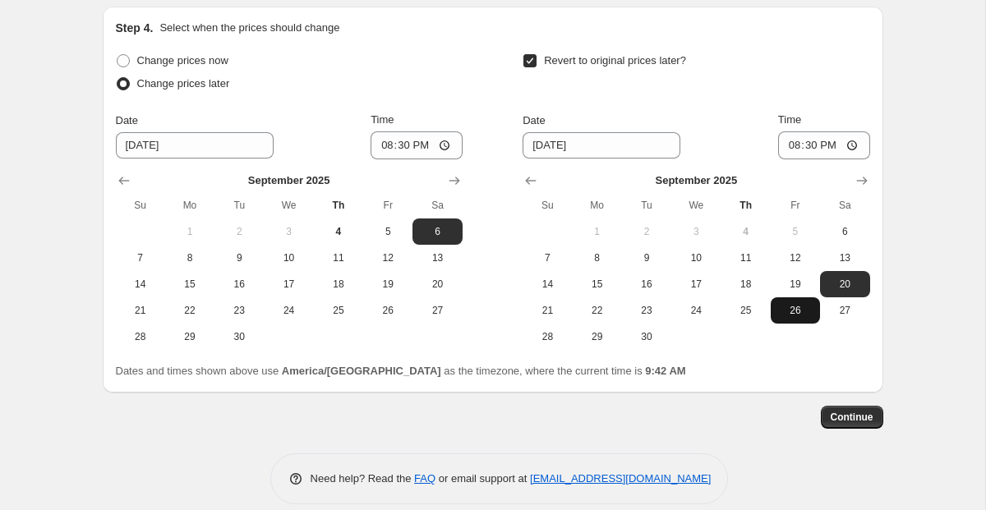
scroll to position [1050, 0]
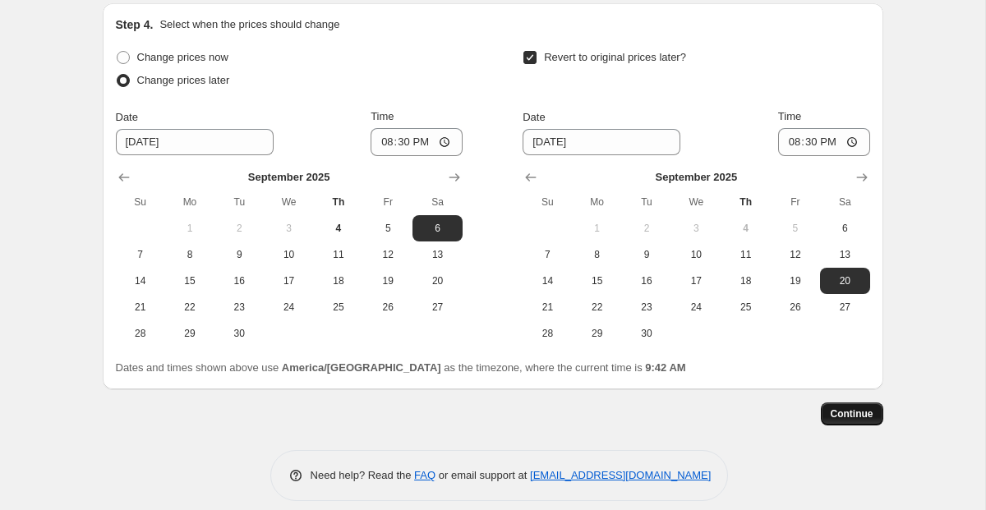
click at [848, 417] on span "Continue" at bounding box center [851, 413] width 43 height 13
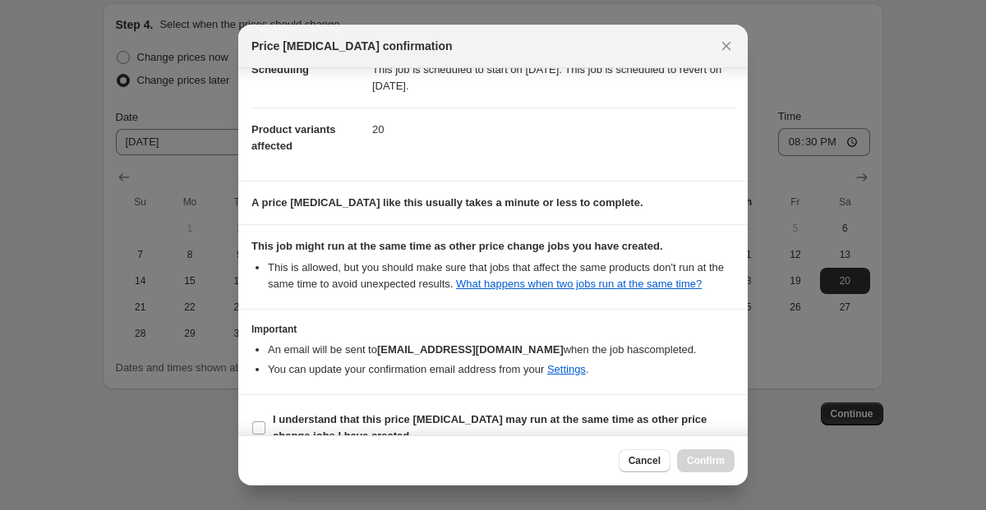
scroll to position [53, 0]
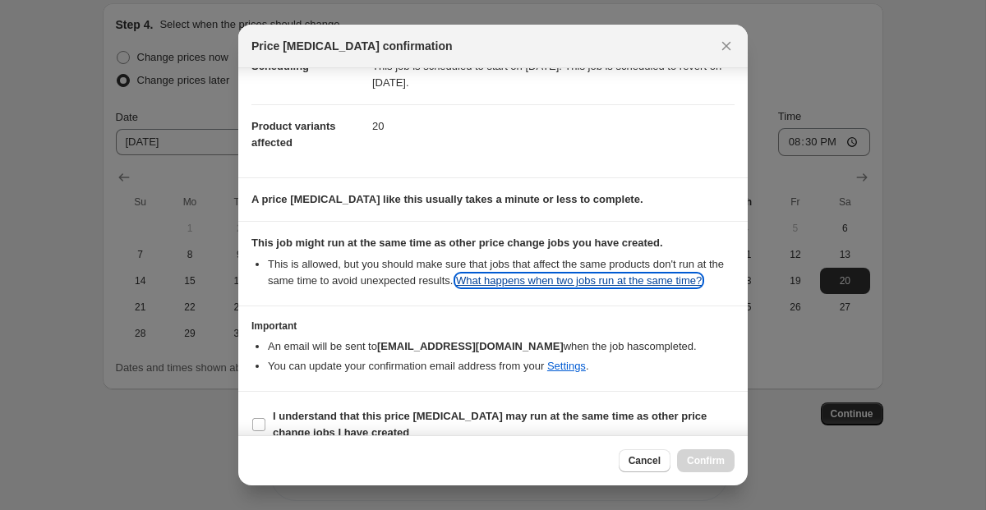
click at [646, 284] on link "What happens when two jobs run at the same time?" at bounding box center [579, 280] width 246 height 12
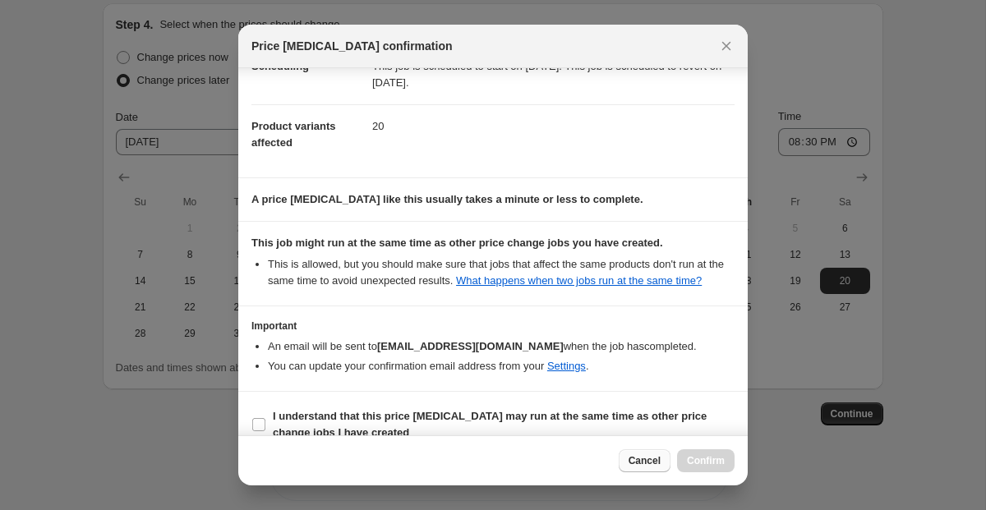
click at [639, 453] on button "Cancel" at bounding box center [644, 460] width 52 height 23
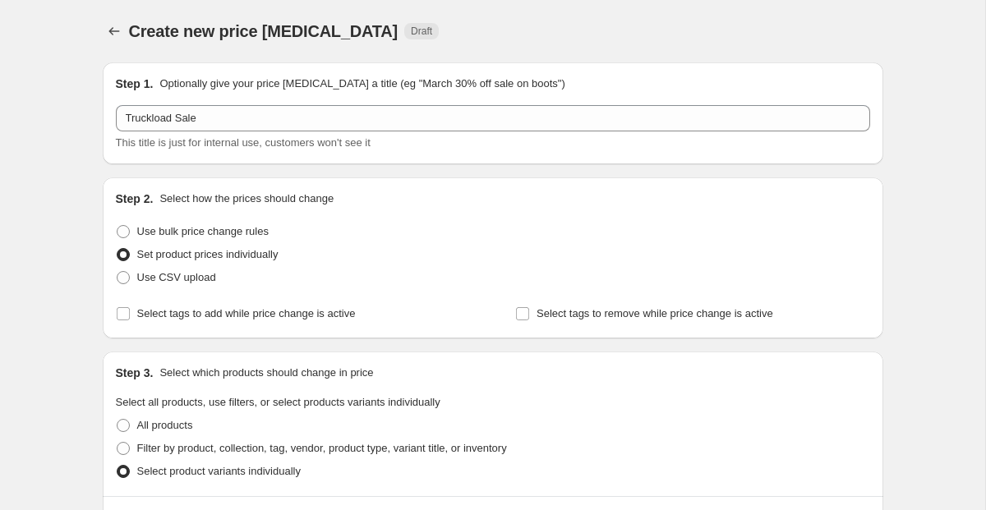
scroll to position [1050, 0]
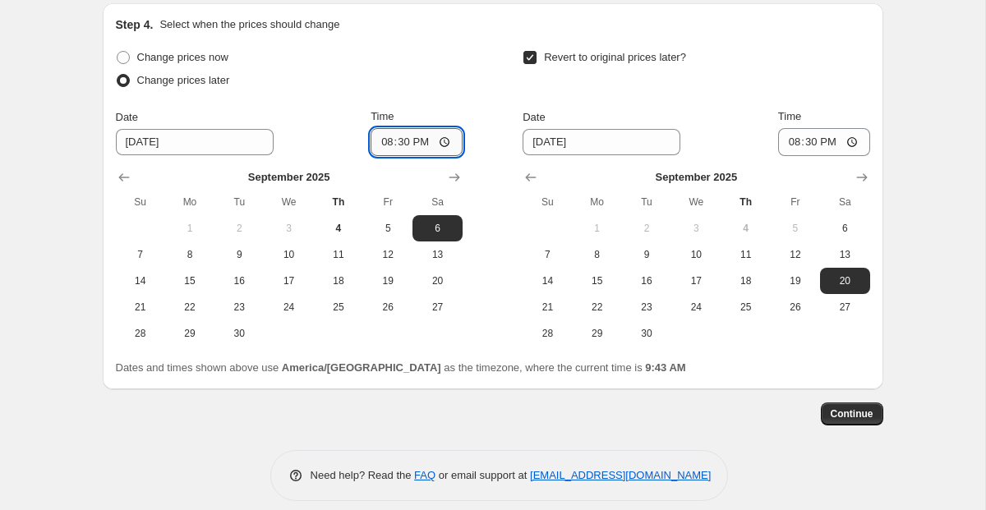
click at [443, 149] on input "20:30" at bounding box center [416, 142] width 92 height 28
type input "20:40"
click at [443, 413] on div "Continue" at bounding box center [493, 413] width 780 height 23
click at [844, 422] on button "Continue" at bounding box center [851, 413] width 62 height 23
